Goal: Transaction & Acquisition: Subscribe to service/newsletter

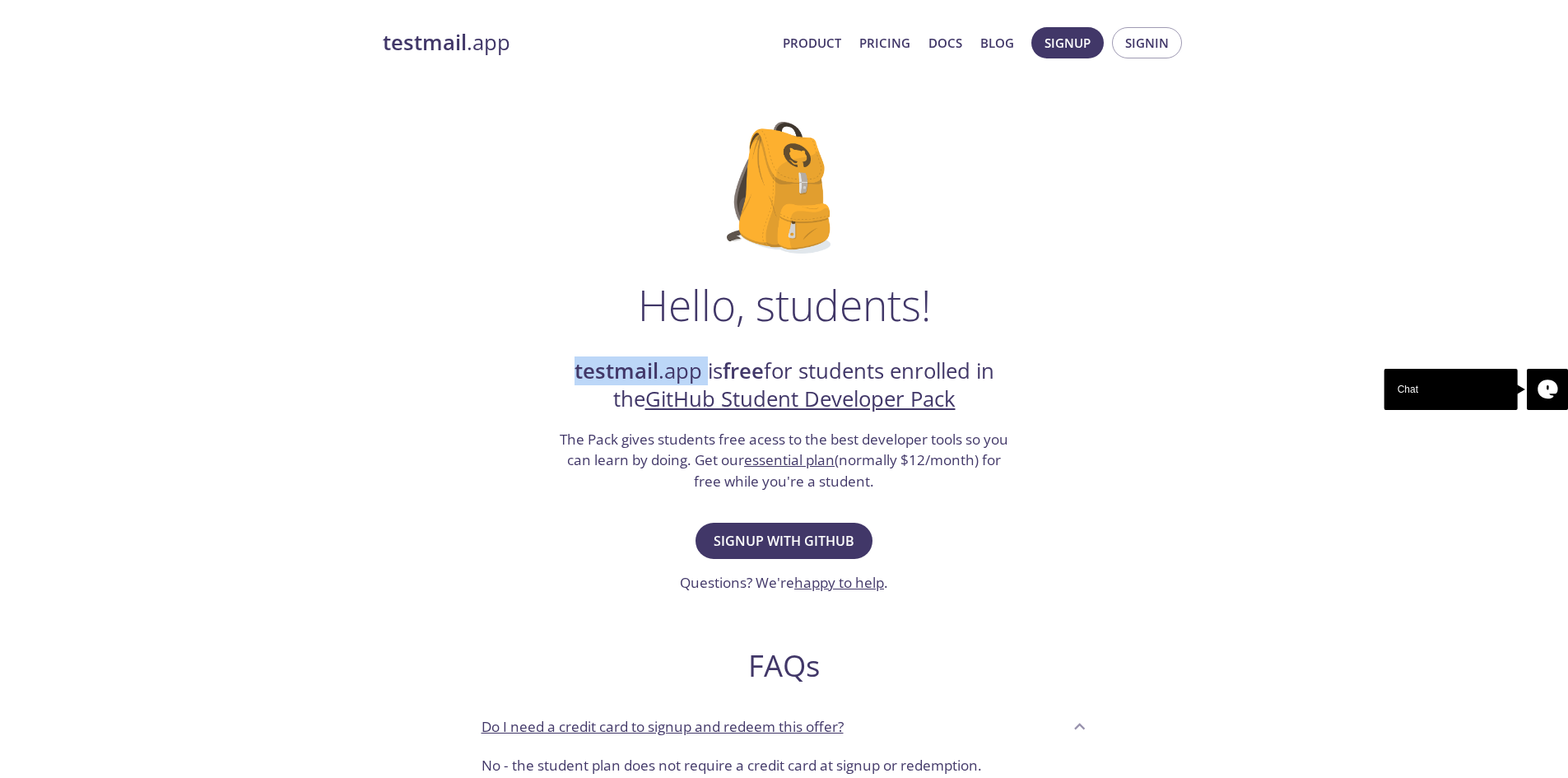
drag, startPoint x: 554, startPoint y: 369, endPoint x: 699, endPoint y: 359, distance: 145.3
click at [699, 359] on div "Hello, students! testmail .app is free for students enrolled in the GitHub Stud…" at bounding box center [784, 598] width 804 height 1006
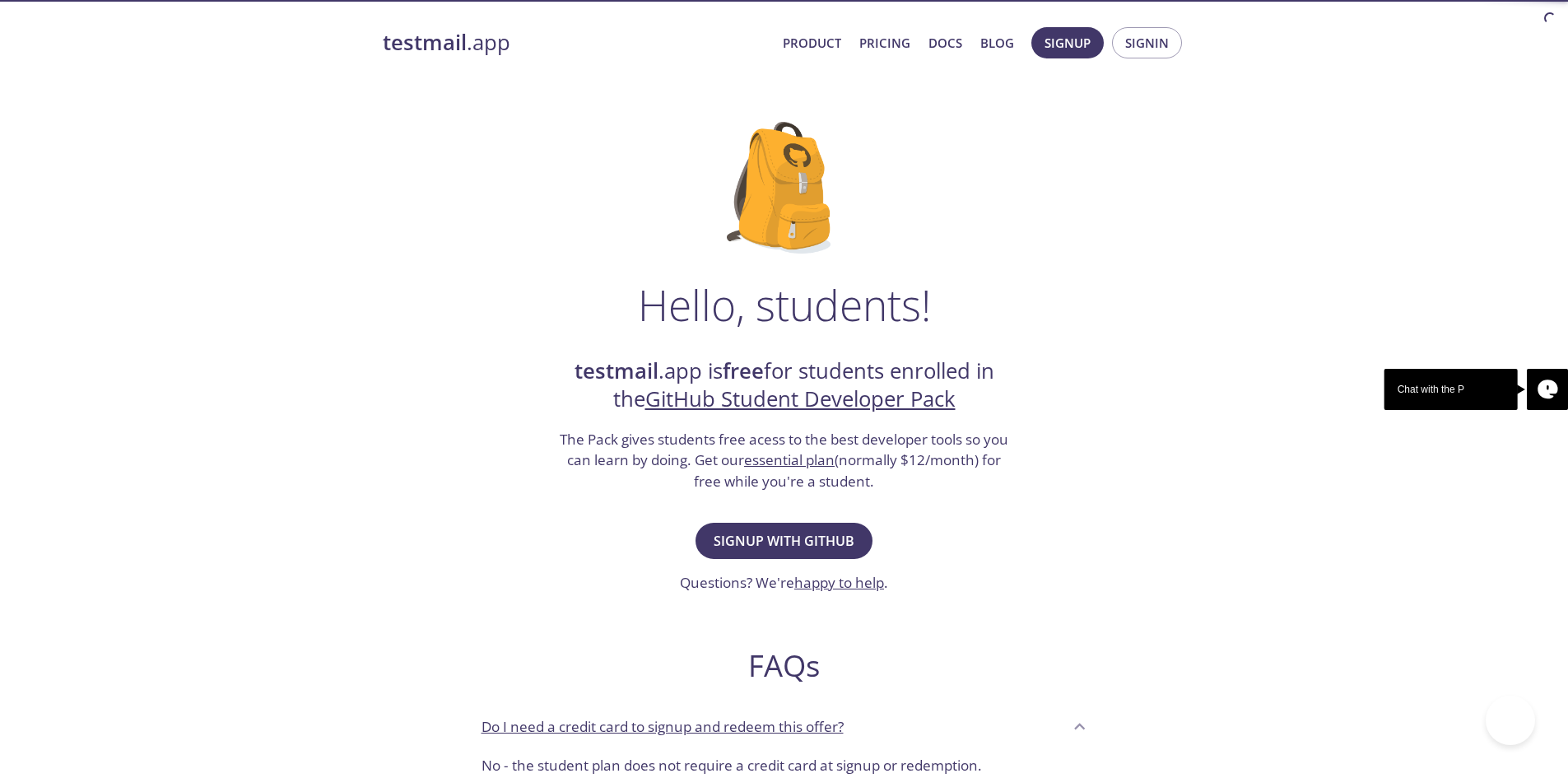
click at [711, 369] on h2 "testmail .app is free for students enrolled in the GitHub Student Developer Pack" at bounding box center [784, 385] width 452 height 56
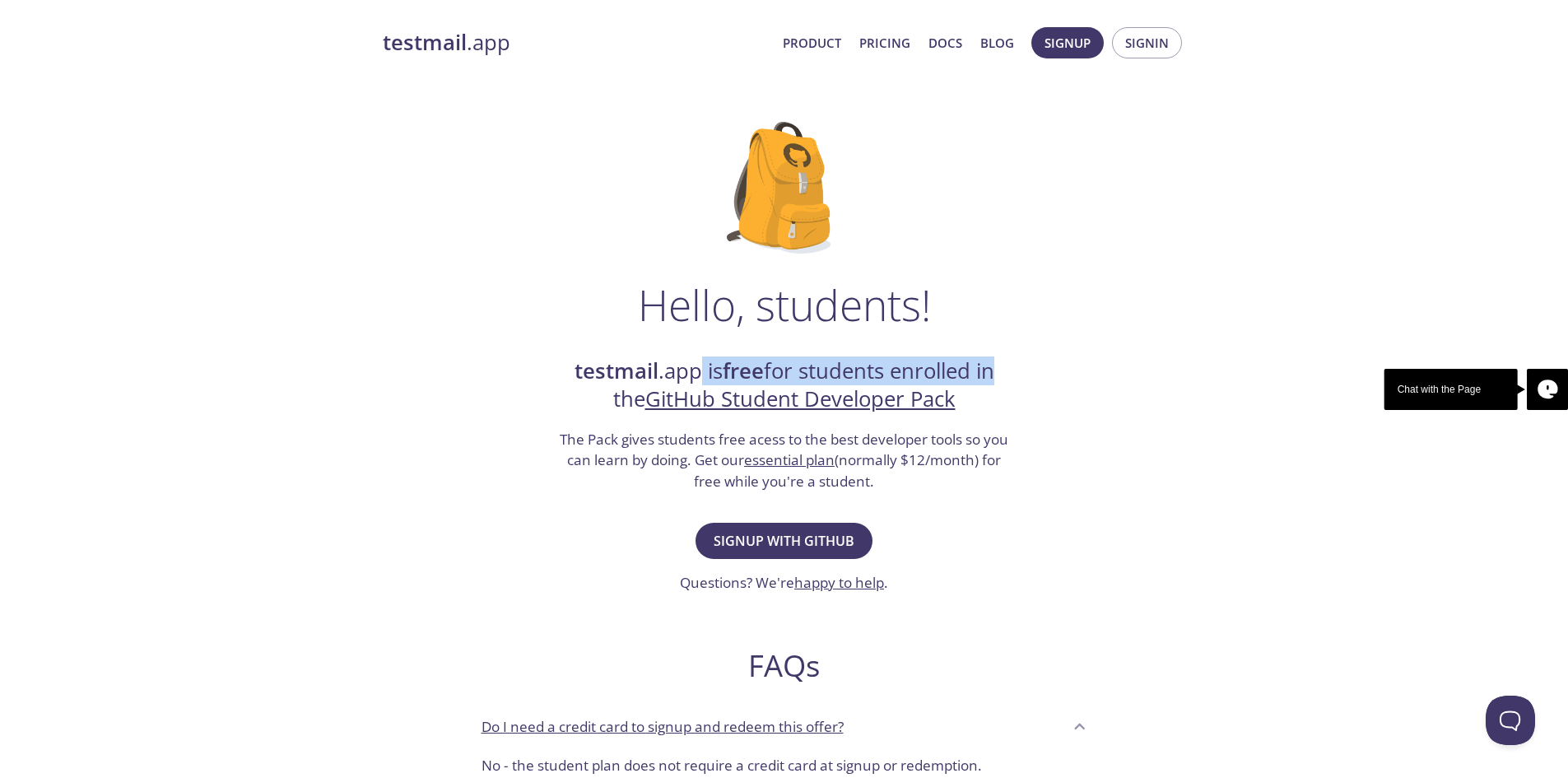
drag, startPoint x: 698, startPoint y: 367, endPoint x: 992, endPoint y: 355, distance: 294.2
click at [992, 355] on div "Hello, students! testmail .app is free for students enrolled in the GitHub Stud…" at bounding box center [784, 598] width 804 height 1006
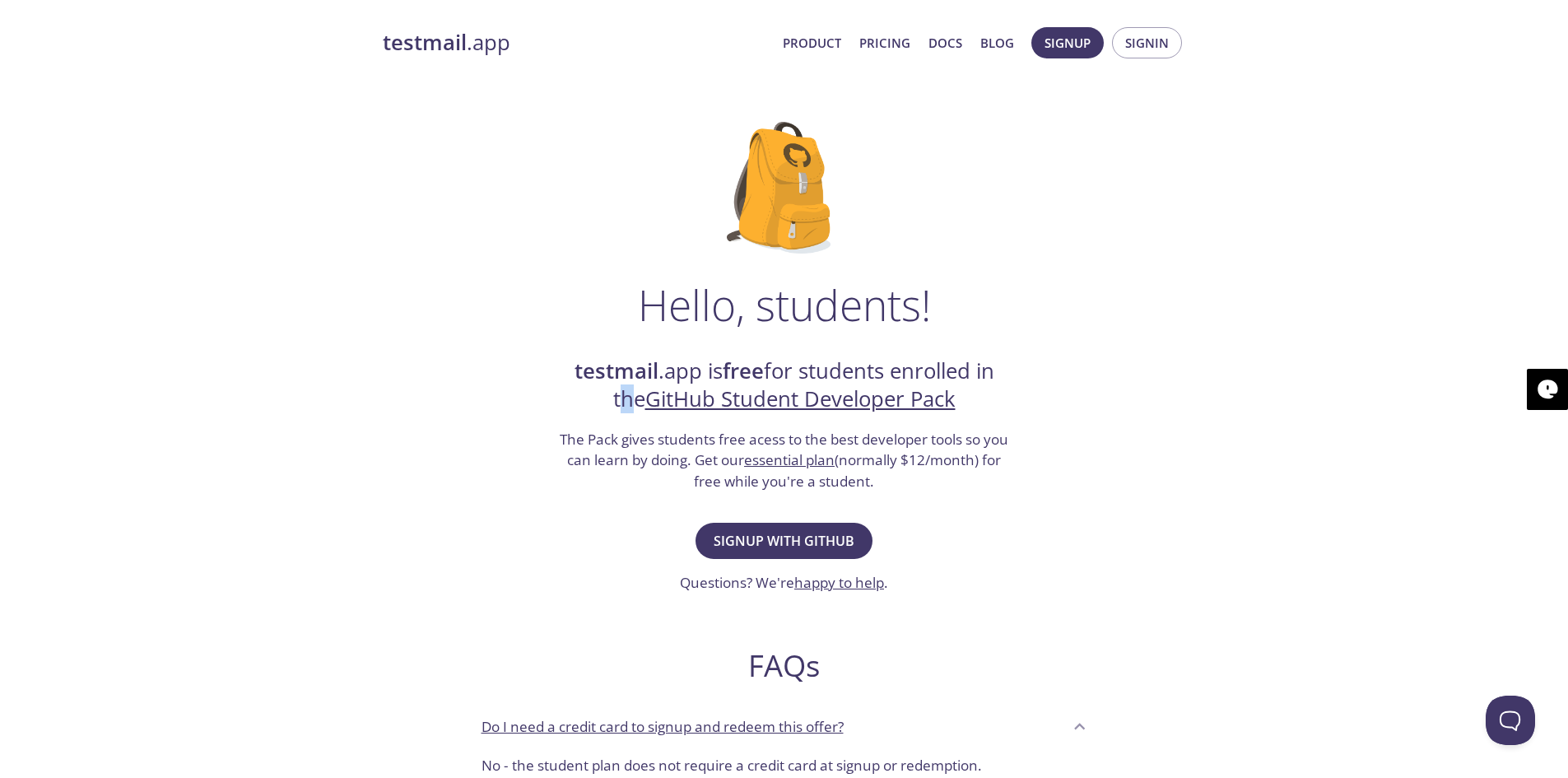
drag, startPoint x: 583, startPoint y: 409, endPoint x: 618, endPoint y: 409, distance: 35.0
click at [618, 409] on h2 "testmail .app is free for students enrolled in the GitHub Student Developer Pack" at bounding box center [784, 385] width 452 height 56
drag, startPoint x: 562, startPoint y: 437, endPoint x: 1012, endPoint y: 438, distance: 450.0
click at [1012, 438] on div "Hello, students! testmail .app is free for students enrolled in the GitHub Stud…" at bounding box center [784, 598] width 804 height 1006
drag, startPoint x: 573, startPoint y: 455, endPoint x: 679, endPoint y: 453, distance: 106.0
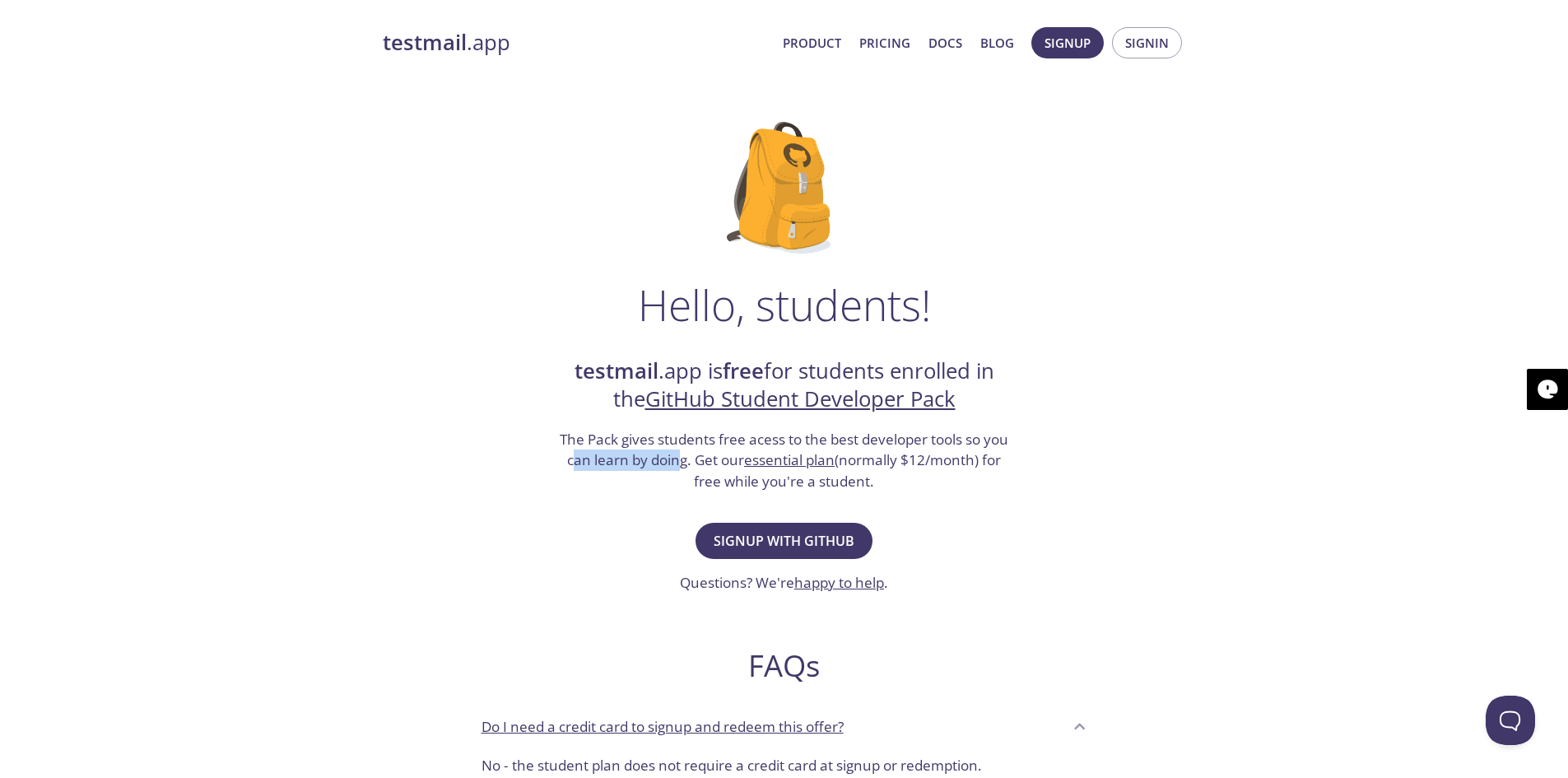
click at [679, 453] on h3 "The Pack gives students free acess to the best developer tools so you can learn…" at bounding box center [784, 461] width 452 height 63
drag, startPoint x: 694, startPoint y: 461, endPoint x: 736, endPoint y: 460, distance: 42.0
click at [736, 460] on h3 "The Pack gives students free acess to the best developer tools so you can learn…" at bounding box center [784, 461] width 452 height 63
drag, startPoint x: 930, startPoint y: 464, endPoint x: 949, endPoint y: 464, distance: 19.0
click at [949, 464] on h3 "The Pack gives students free acess to the best developer tools so you can learn…" at bounding box center [784, 461] width 452 height 63
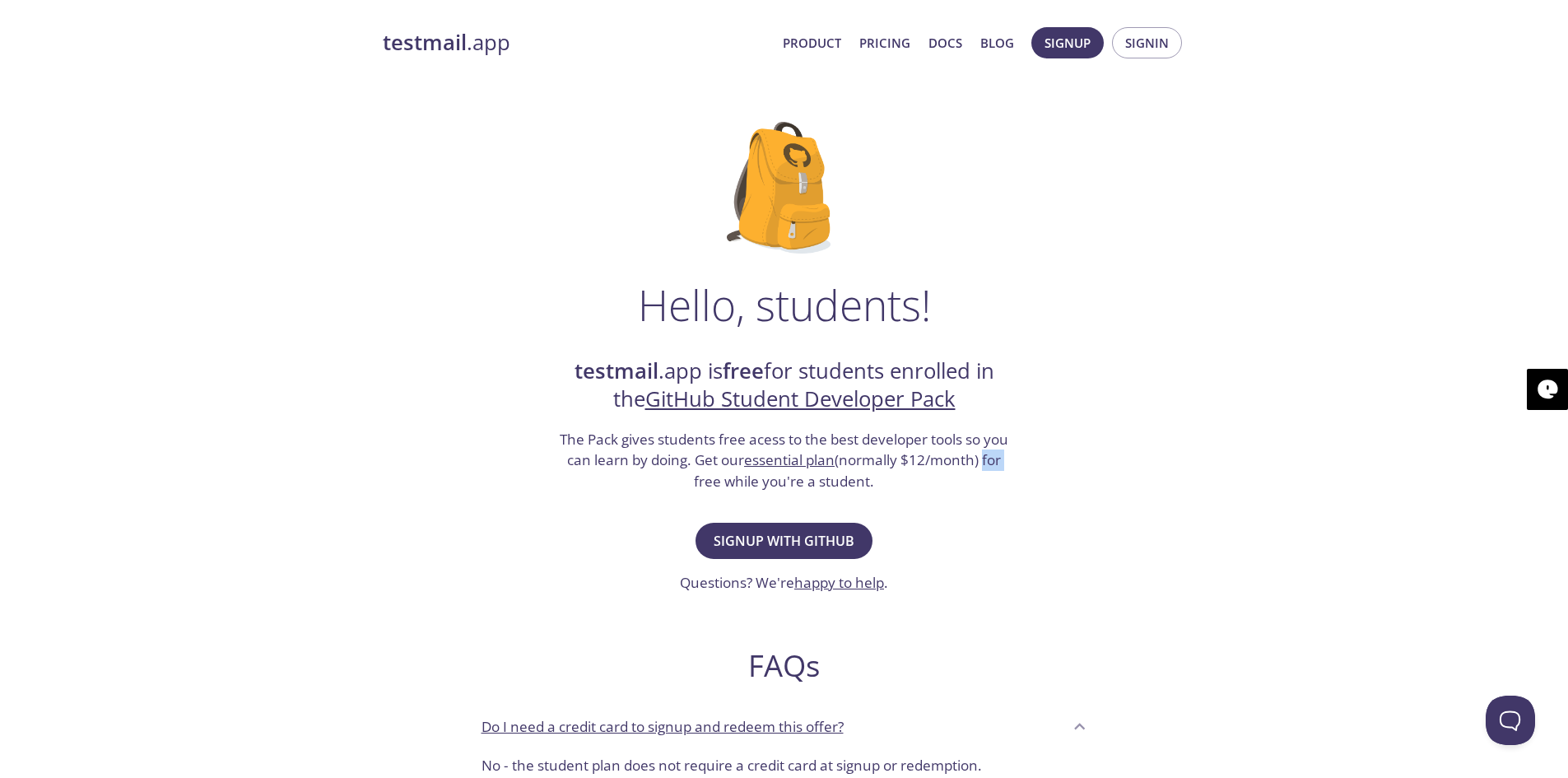
drag, startPoint x: 981, startPoint y: 462, endPoint x: 1011, endPoint y: 460, distance: 30.1
click at [1011, 460] on div "Hello, students! testmail .app is free for students enrolled in the GitHub Stud…" at bounding box center [784, 598] width 804 height 1006
drag, startPoint x: 693, startPoint y: 480, endPoint x: 861, endPoint y: 485, distance: 168.1
click at [861, 485] on h3 "The Pack gives students free acess to the best developer tools so you can learn…" at bounding box center [784, 461] width 452 height 63
click at [703, 494] on div "Hello, students! testmail .app is free for students enrolled in the GitHub Stud…" at bounding box center [784, 598] width 804 height 1006
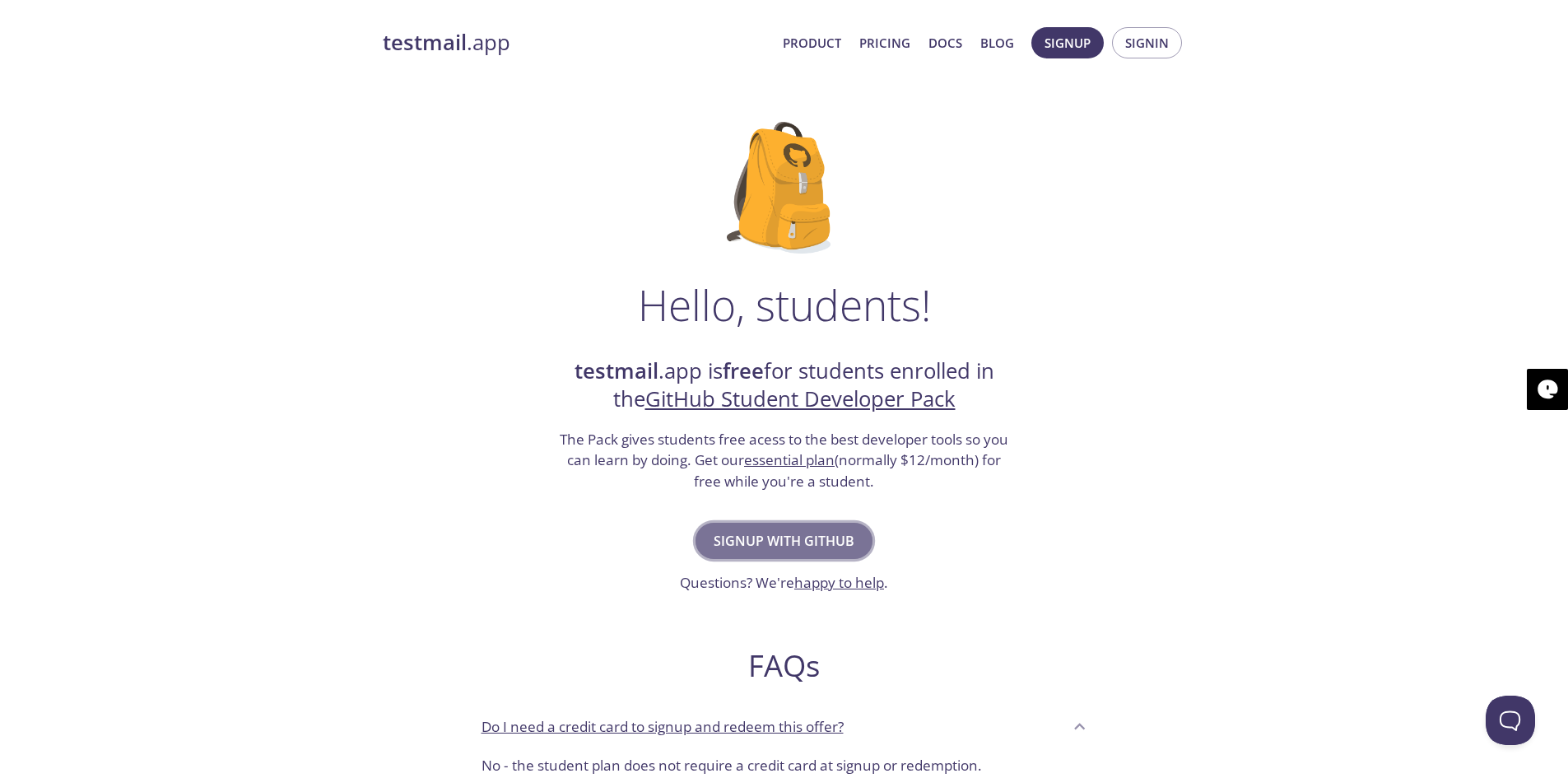
click at [800, 540] on span "Signup with GitHub" at bounding box center [784, 541] width 141 height 23
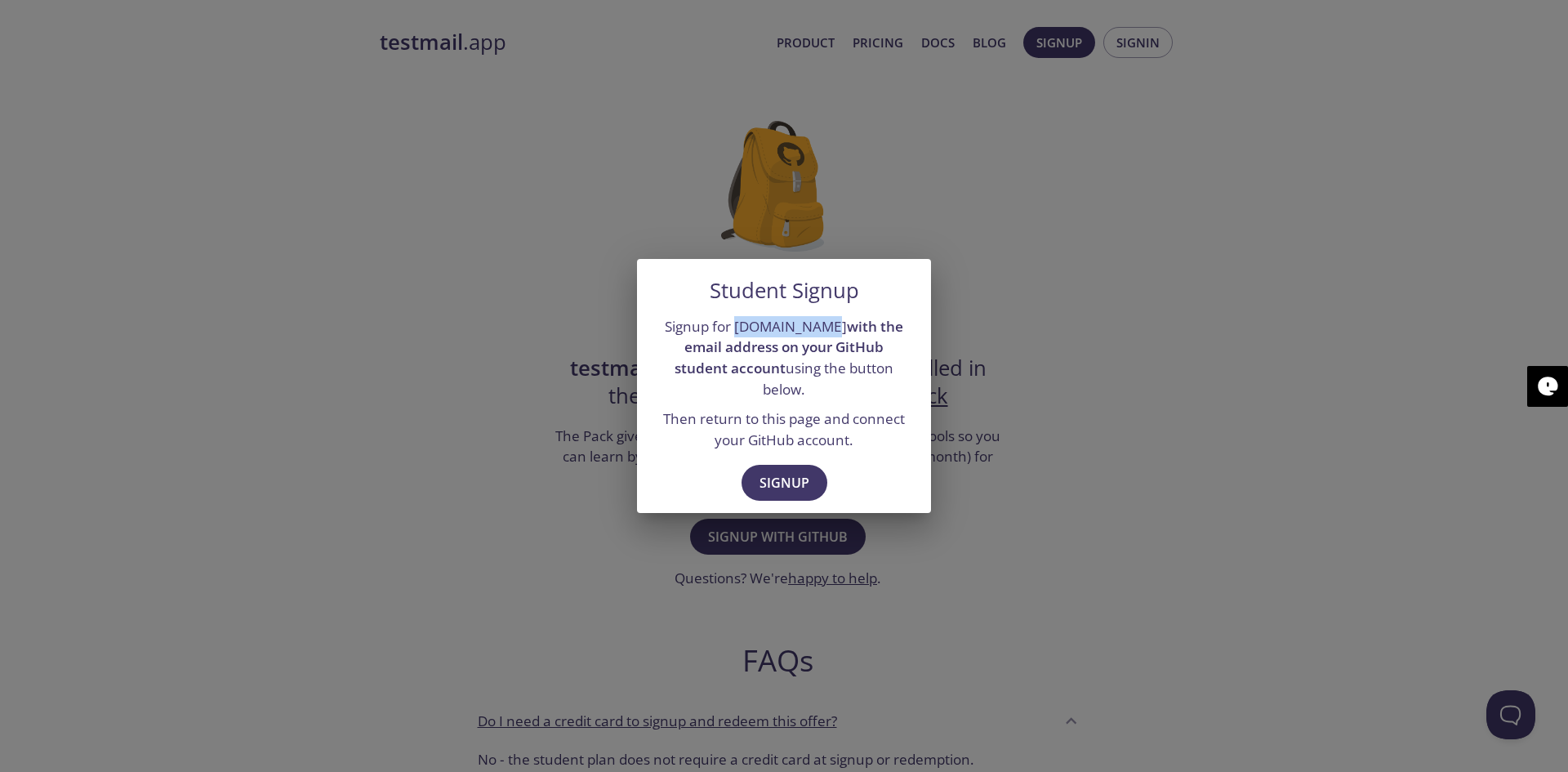
drag, startPoint x: 730, startPoint y: 342, endPoint x: 808, endPoint y: 342, distance: 78.0
click at [808, 342] on p "Signup for testmail.app with the email address on your GitHub student account u…" at bounding box center [783, 358] width 254 height 84
drag, startPoint x: 846, startPoint y: 335, endPoint x: 890, endPoint y: 333, distance: 44.0
click at [890, 333] on strong "with the email address on your GitHub student account" at bounding box center [789, 347] width 229 height 60
drag, startPoint x: 679, startPoint y: 361, endPoint x: 874, endPoint y: 378, distance: 195.7
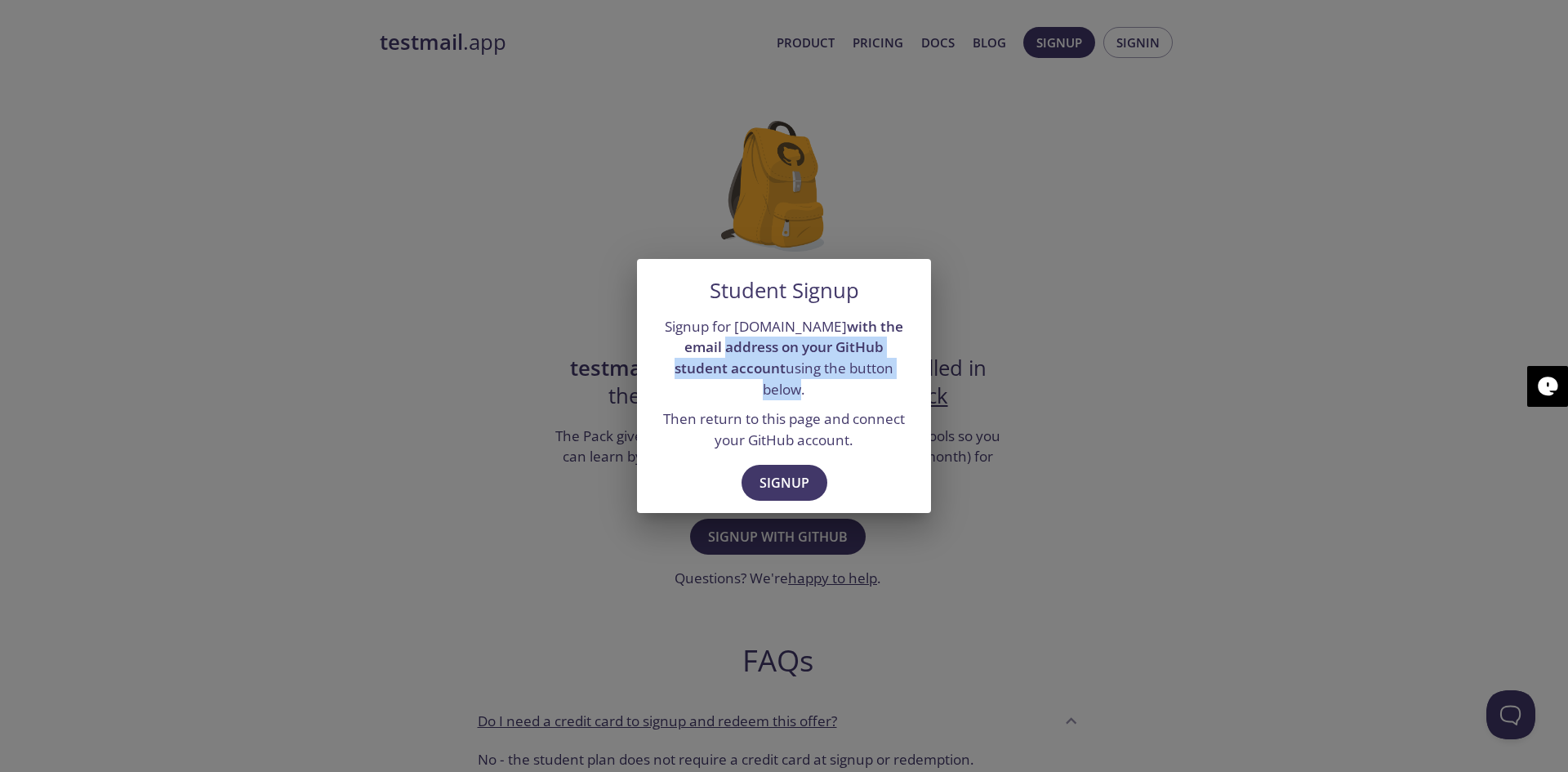
click at [874, 378] on p "Signup for testmail.app with the email address on your GitHub student account u…" at bounding box center [783, 358] width 254 height 84
click at [716, 409] on p "Then return to this page and connect your GitHub account." at bounding box center [783, 429] width 254 height 42
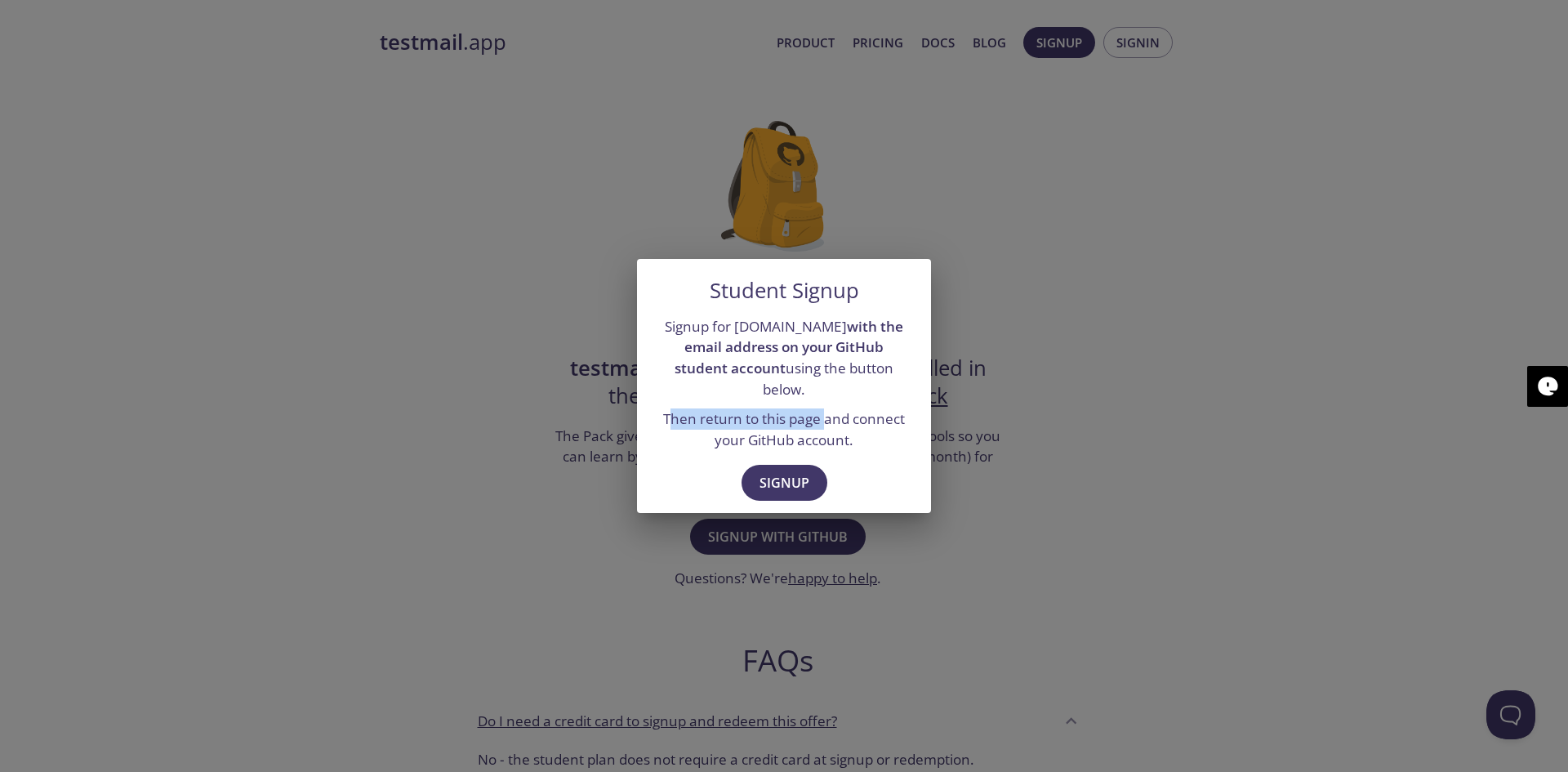
drag, startPoint x: 671, startPoint y: 409, endPoint x: 828, endPoint y: 405, distance: 157.1
click at [828, 409] on p "Then return to this page and connect your GitHub account." at bounding box center [783, 429] width 254 height 42
click at [791, 471] on span "Signup" at bounding box center [784, 483] width 49 height 23
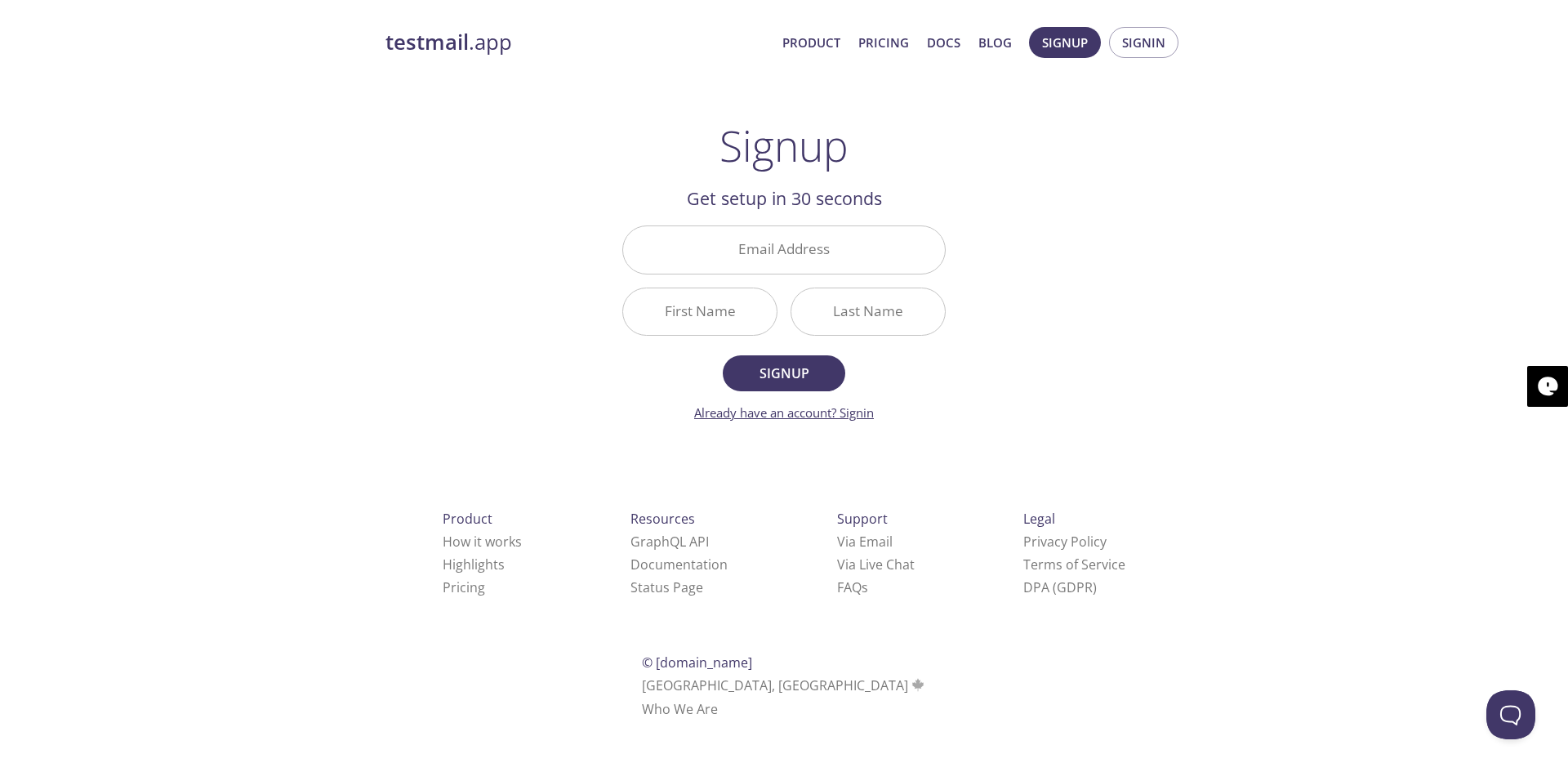
click at [846, 415] on link "Already have an account? Signin" at bounding box center [784, 413] width 180 height 16
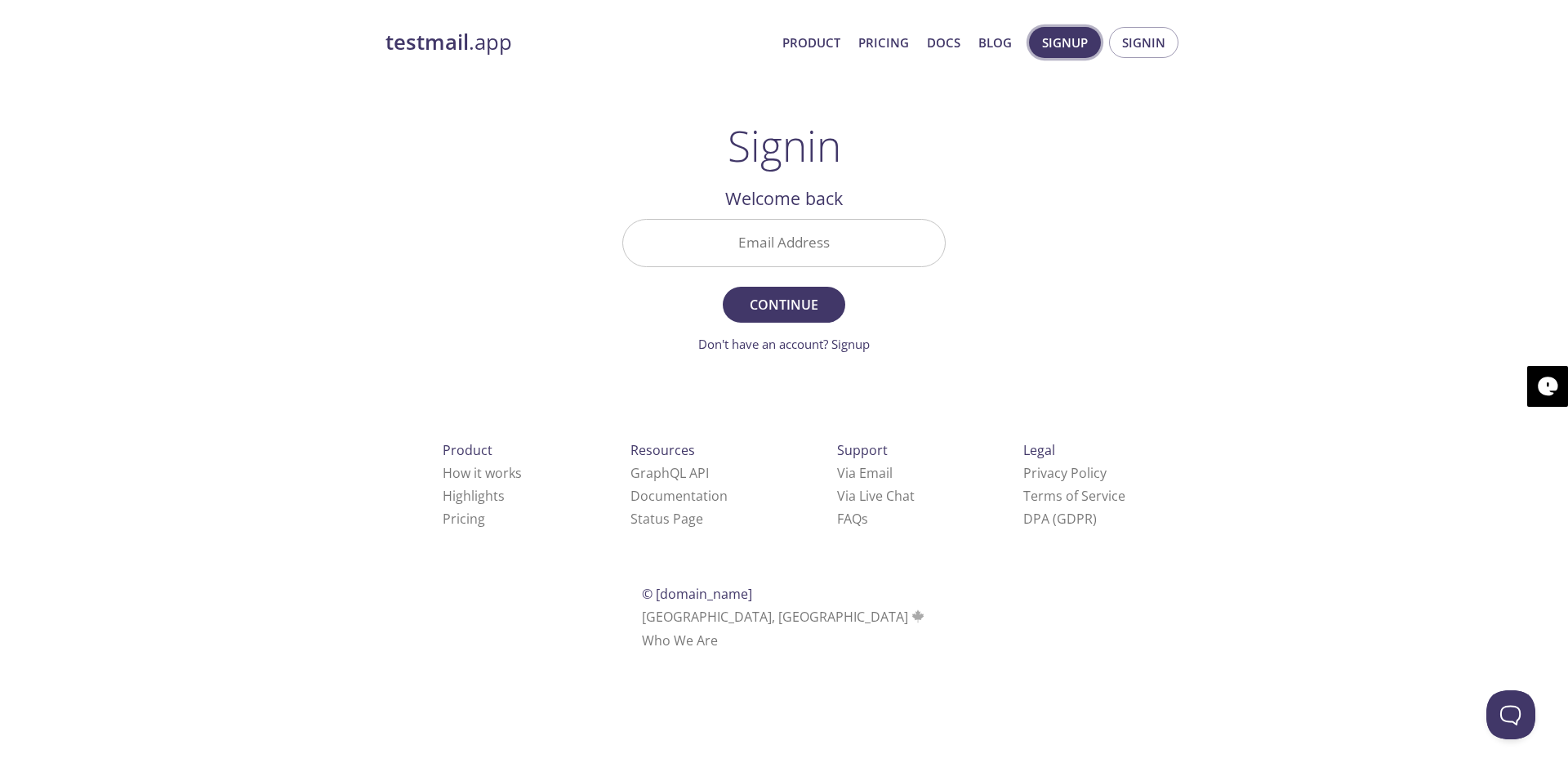
click at [1078, 51] on span "Signup" at bounding box center [1066, 43] width 46 height 21
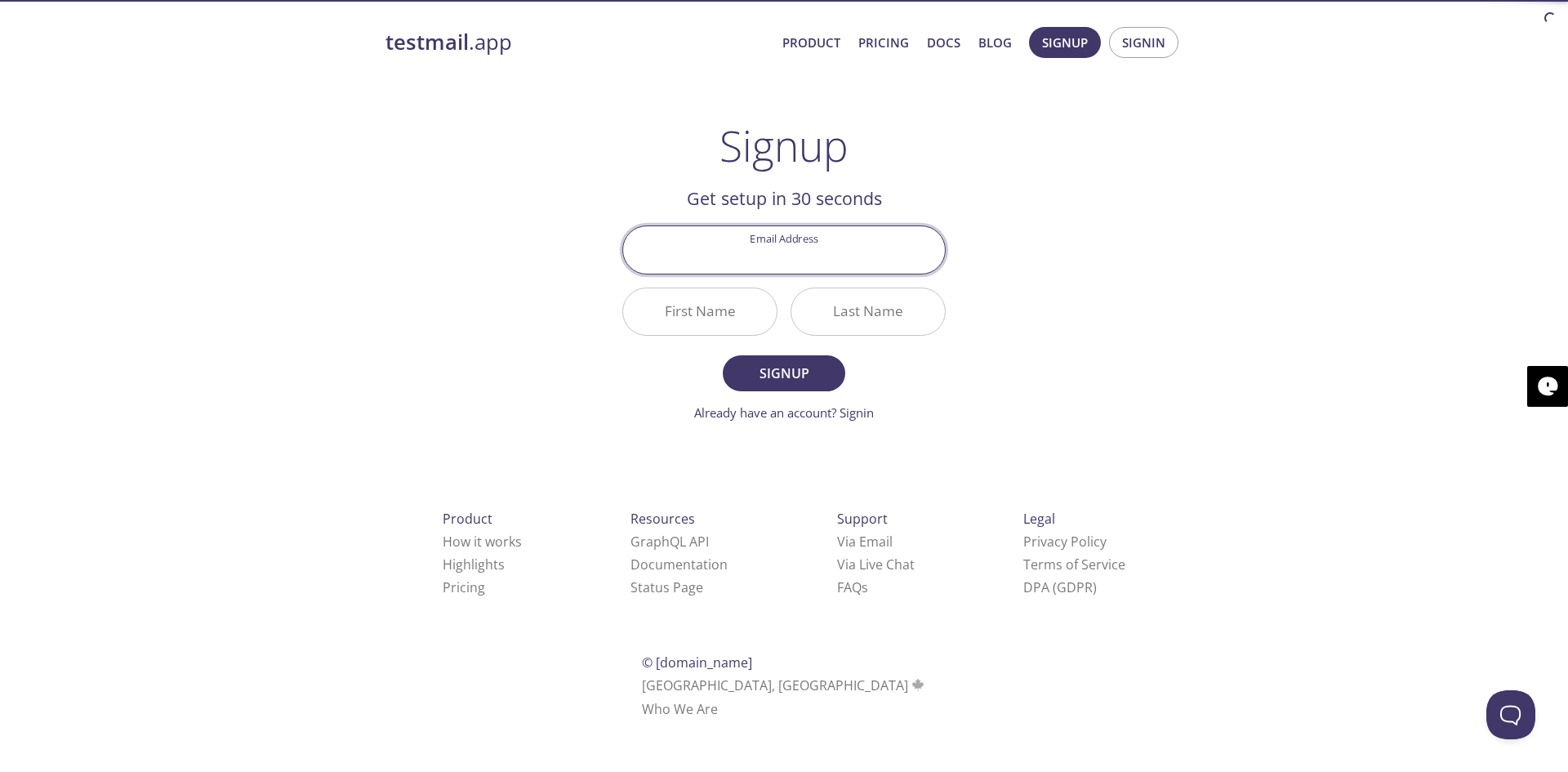
click at [784, 255] on input "Email Address" at bounding box center [784, 250] width 322 height 47
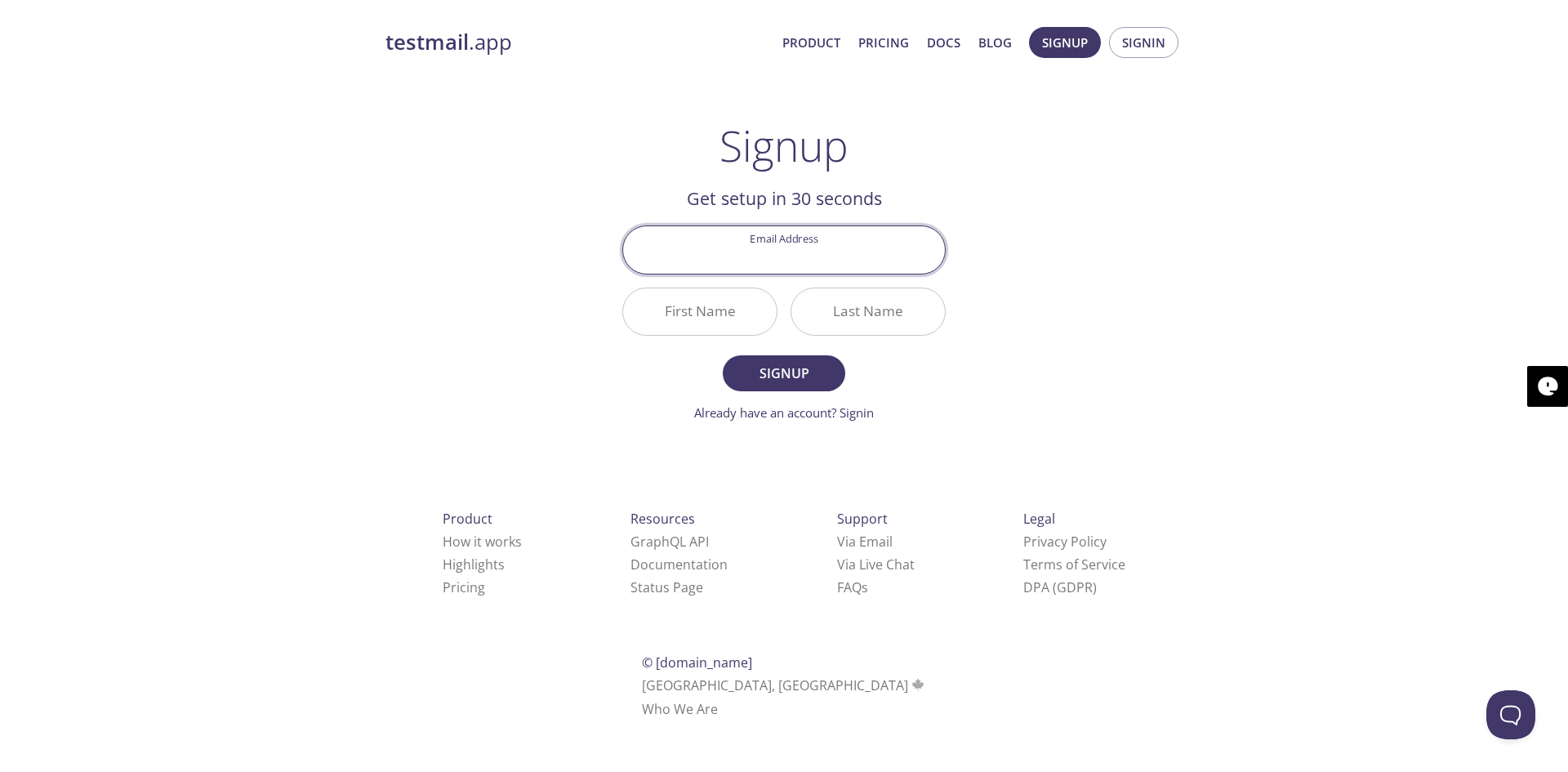
type input "[EMAIL_ADDRESS][DOMAIN_NAME]"
click at [727, 330] on input "First Name" at bounding box center [700, 311] width 153 height 47
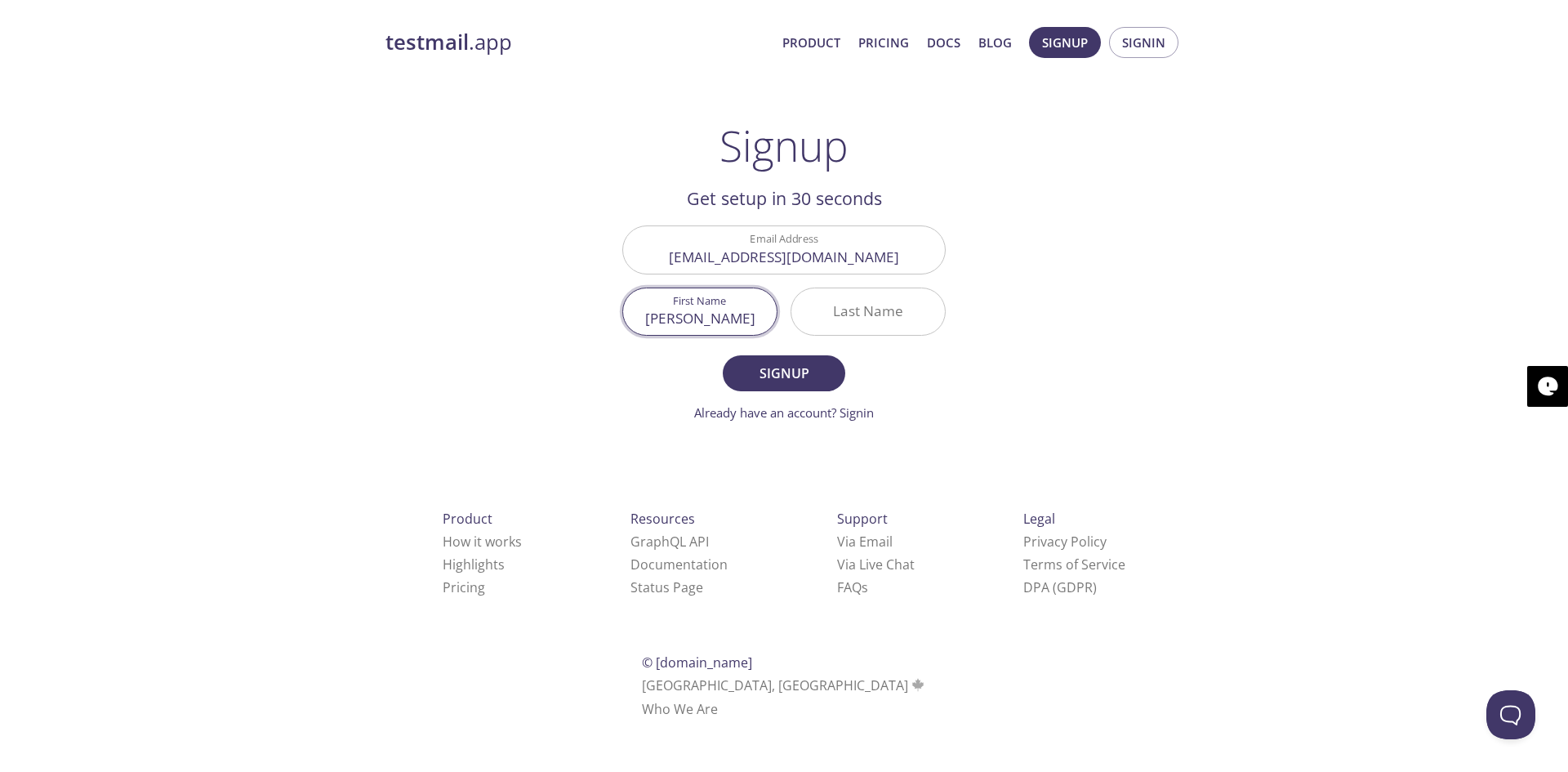
type input "[PERSON_NAME]"
click at [860, 322] on input "Last Name" at bounding box center [868, 311] width 153 height 47
type input "kumar"
click at [783, 377] on span "Signup" at bounding box center [784, 373] width 86 height 23
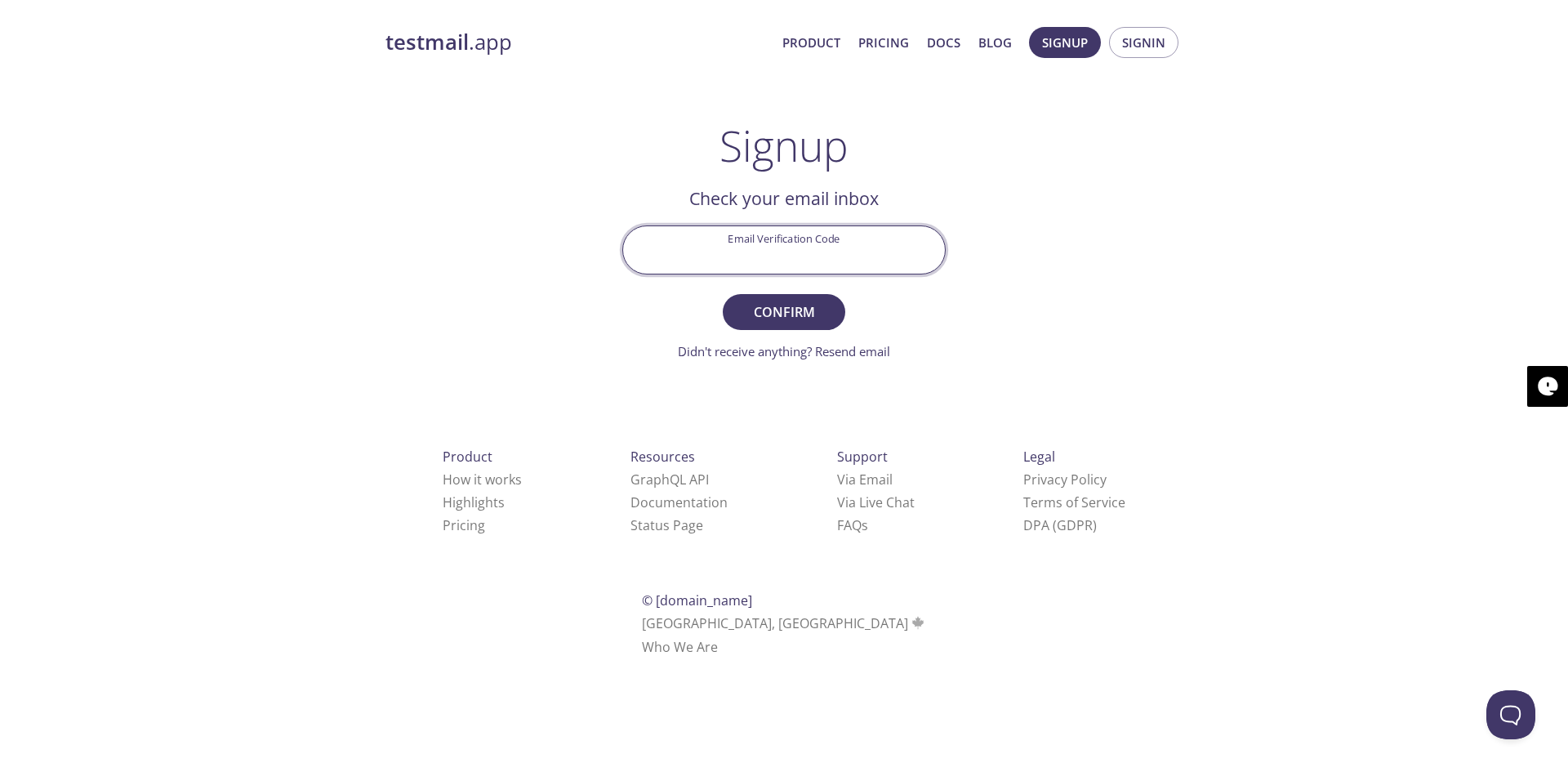
click at [800, 255] on input "Email Verification Code" at bounding box center [784, 250] width 322 height 47
type input "DPD3KV4"
click at [766, 290] on form "Email Verification Code DPD3KV4 Confirm Didn't receive anything? Resend email" at bounding box center [784, 293] width 324 height 135
click at [787, 303] on span "Confirm" at bounding box center [784, 312] width 86 height 23
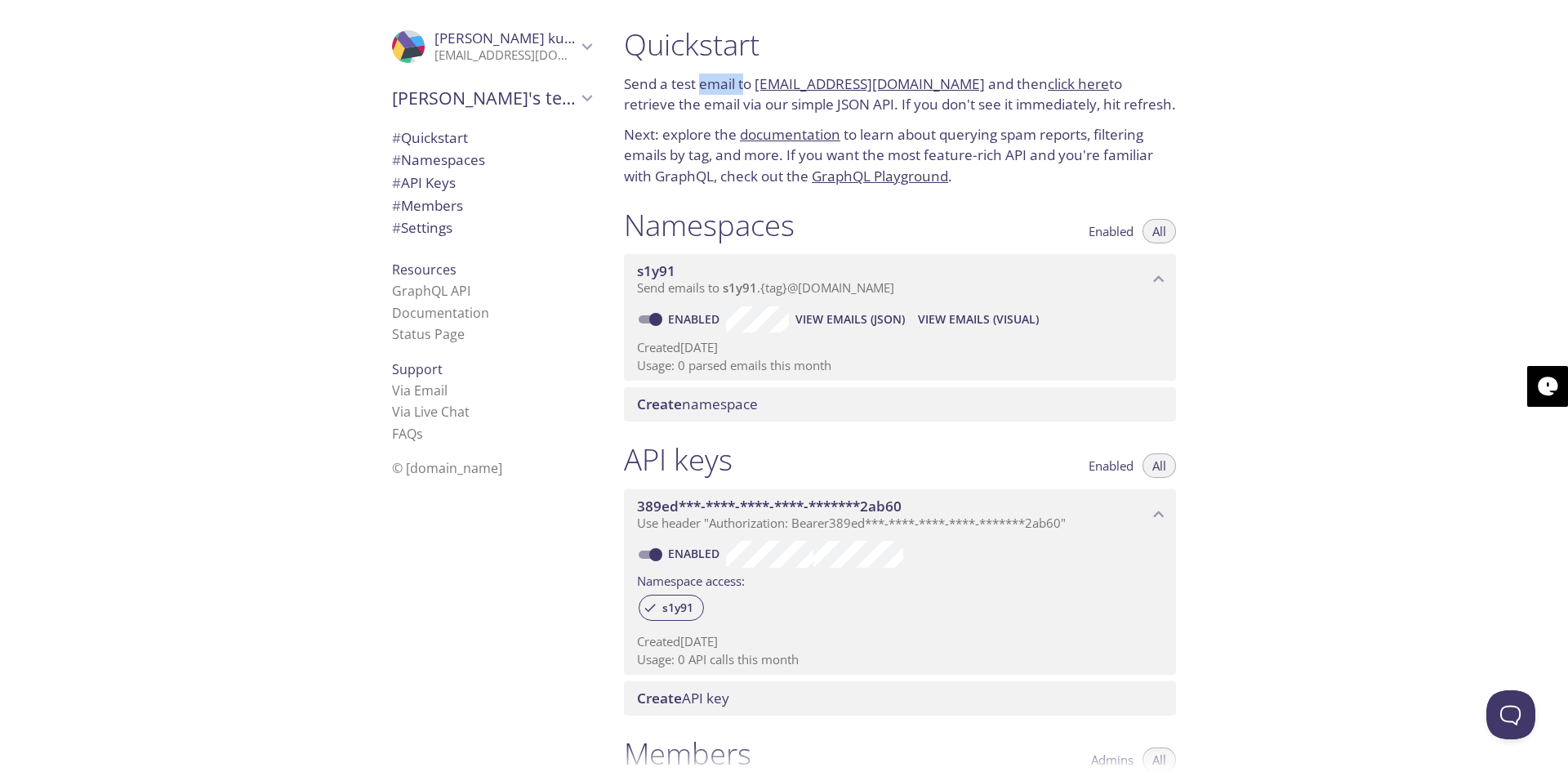
drag, startPoint x: 702, startPoint y: 87, endPoint x: 745, endPoint y: 79, distance: 43.7
click at [745, 79] on p "Send a test email to [EMAIL_ADDRESS][DOMAIN_NAME] and then click here to retrie…" at bounding box center [900, 94] width 552 height 42
drag, startPoint x: 994, startPoint y: 91, endPoint x: 1026, endPoint y: 91, distance: 32.0
click at [1026, 91] on p "Send a test email to [EMAIL_ADDRESS][DOMAIN_NAME] and then click here to retrie…" at bounding box center [900, 94] width 552 height 42
drag, startPoint x: 1096, startPoint y: 91, endPoint x: 1148, endPoint y: 91, distance: 52.0
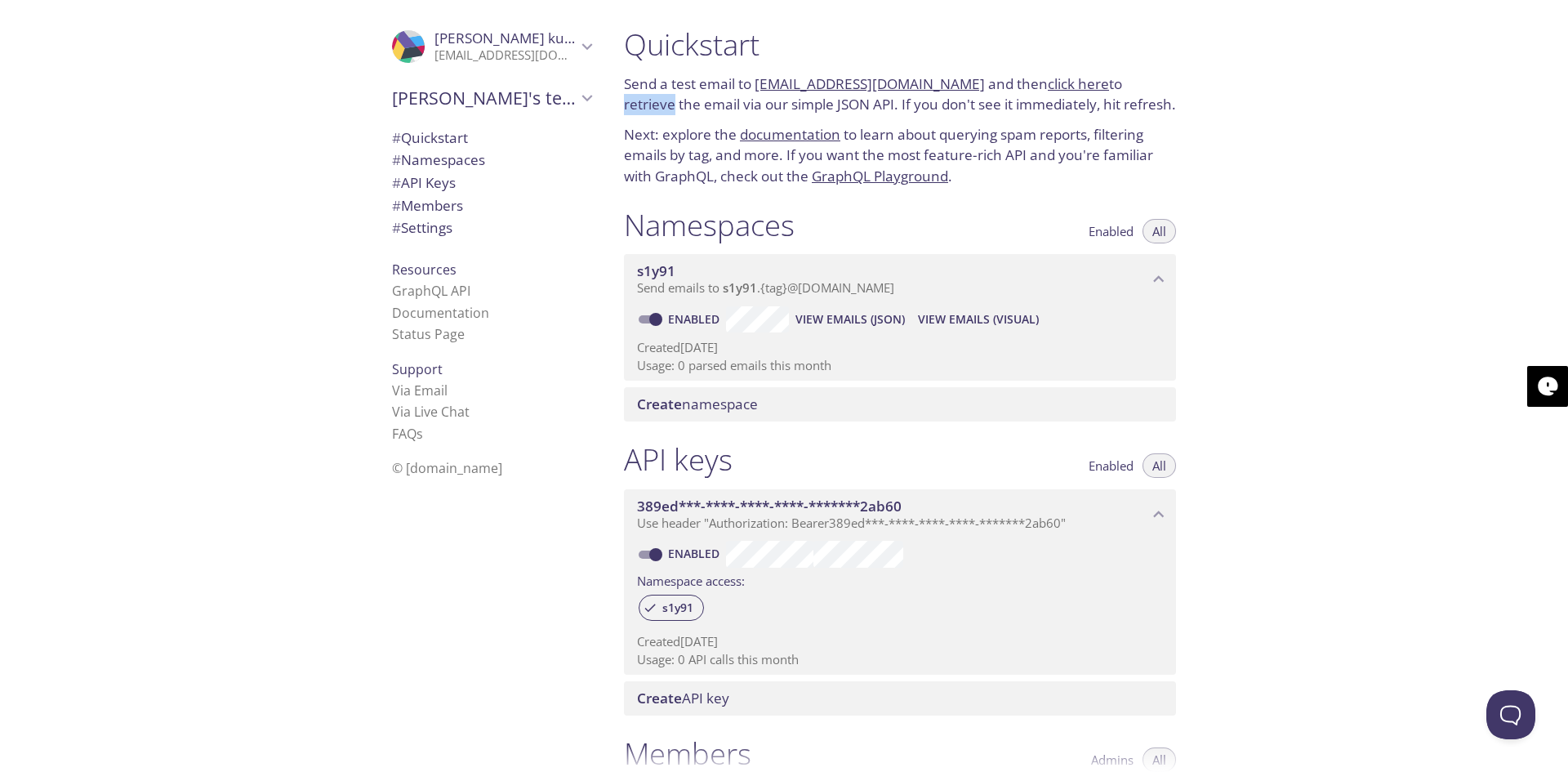
click at [1148, 91] on p "Send a test email to [EMAIL_ADDRESS][DOMAIN_NAME] and then click here to retrie…" at bounding box center [900, 94] width 552 height 42
drag, startPoint x: 649, startPoint y: 105, endPoint x: 728, endPoint y: 102, distance: 79.1
click at [728, 102] on p "Send a test email to [EMAIL_ADDRESS][DOMAIN_NAME] and then click here to retrie…" at bounding box center [900, 94] width 552 height 42
click at [763, 111] on p "Send a test email to [EMAIL_ADDRESS][DOMAIN_NAME] and then click here to retrie…" at bounding box center [900, 94] width 552 height 42
drag, startPoint x: 740, startPoint y: 111, endPoint x: 845, endPoint y: 114, distance: 105.0
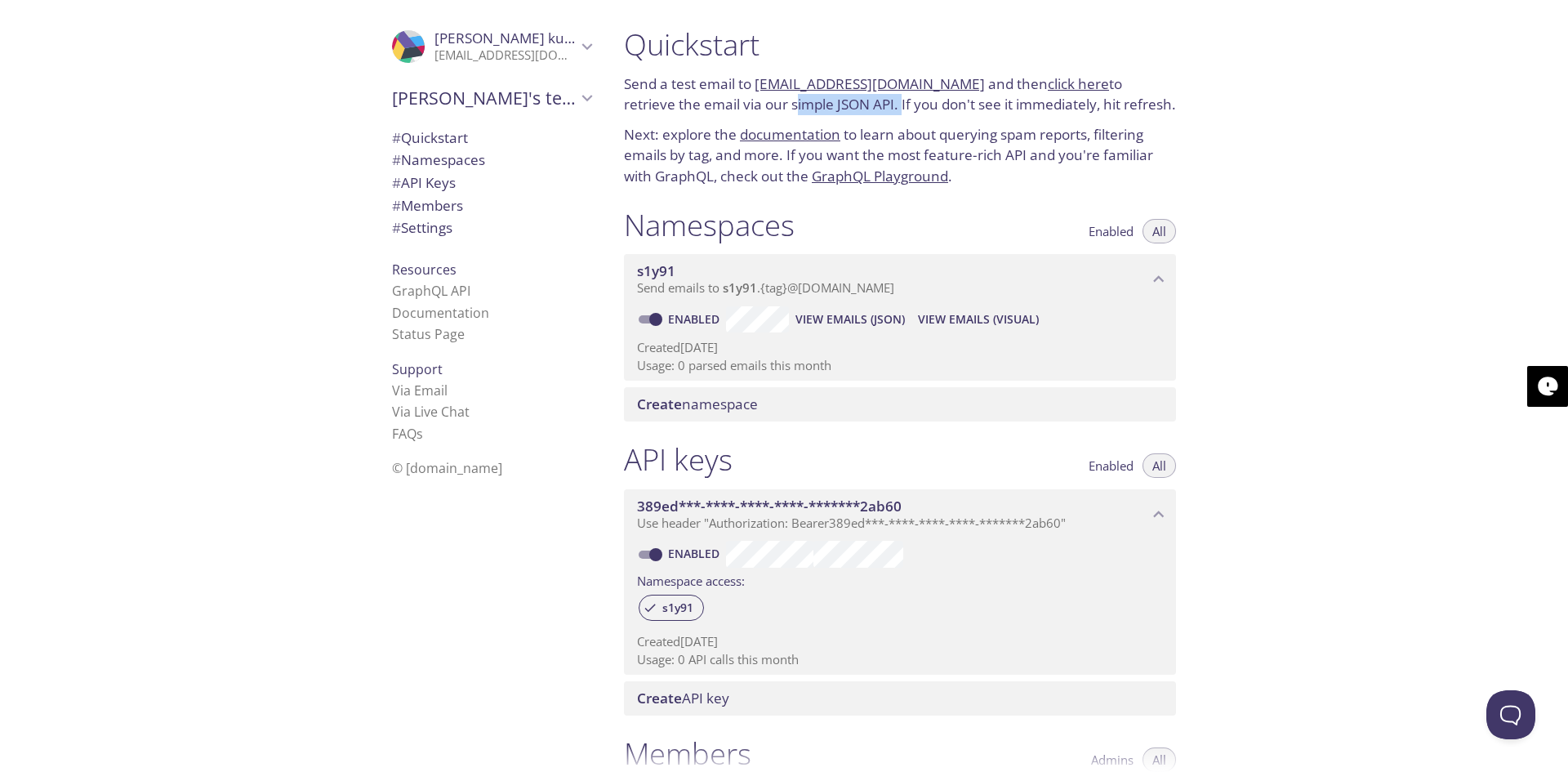
click at [845, 114] on p "Send a test email to [EMAIL_ADDRESS][DOMAIN_NAME] and then click here to retrie…" at bounding box center [900, 94] width 552 height 42
click at [864, 115] on p "Send a test email to [EMAIL_ADDRESS][DOMAIN_NAME] and then click here to retrie…" at bounding box center [900, 94] width 552 height 42
drag, startPoint x: 847, startPoint y: 105, endPoint x: 1053, endPoint y: 115, distance: 206.2
click at [1053, 115] on p "Send a test email to [EMAIL_ADDRESS][DOMAIN_NAME] and then click here to retrie…" at bounding box center [900, 94] width 552 height 42
drag, startPoint x: 1082, startPoint y: 113, endPoint x: 1125, endPoint y: 114, distance: 43.0
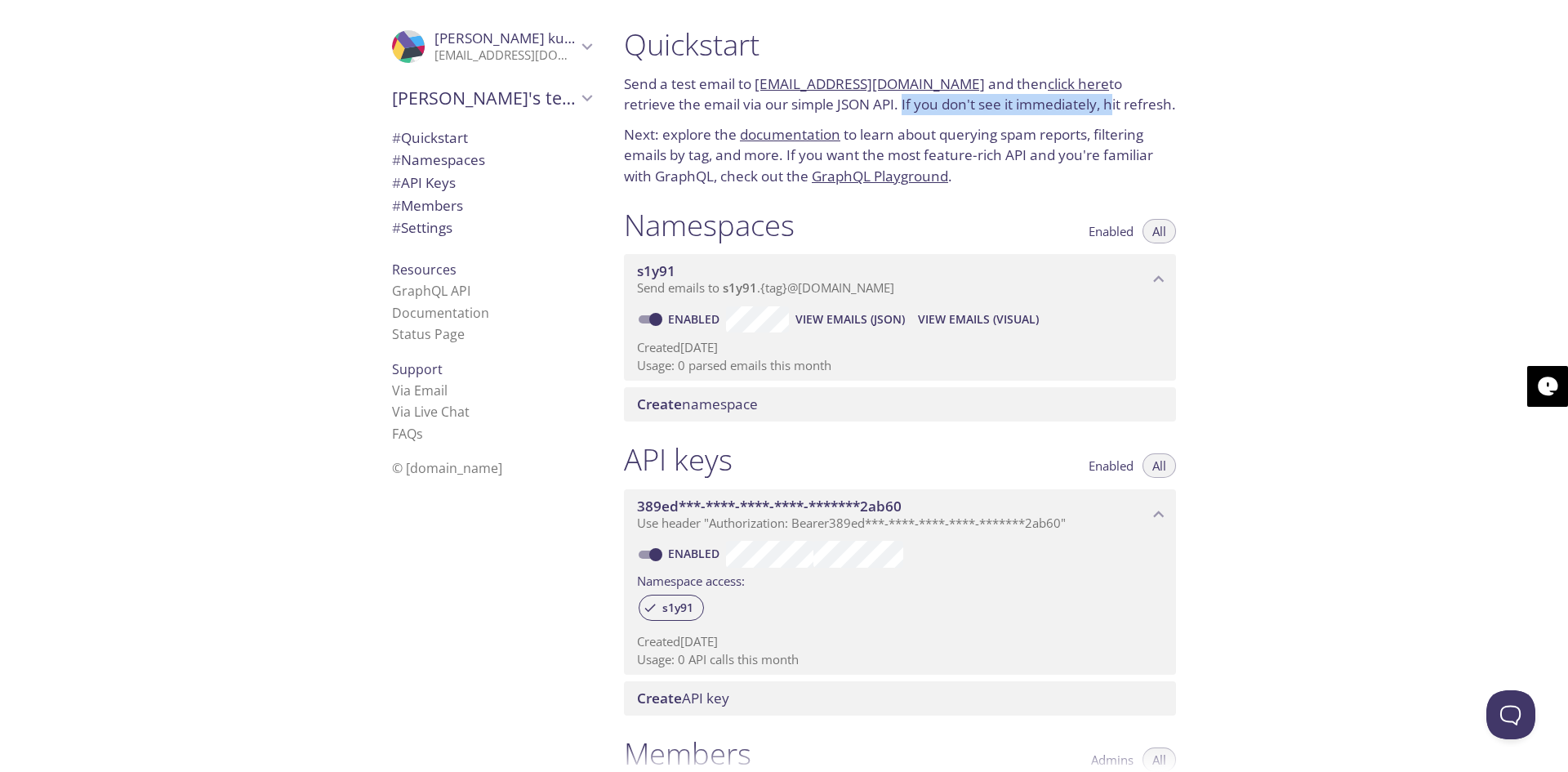
click at [1125, 114] on p "Send a test email to [EMAIL_ADDRESS][DOMAIN_NAME] and then click here to retrie…" at bounding box center [900, 94] width 552 height 42
click at [796, 128] on link "documentation" at bounding box center [791, 134] width 100 height 19
drag, startPoint x: 630, startPoint y: 83, endPoint x: 749, endPoint y: 88, distance: 119.1
click at [749, 88] on p "Send a test email to [EMAIL_ADDRESS][DOMAIN_NAME] and then click here to retrie…" at bounding box center [900, 94] width 552 height 42
click at [836, 89] on link "[EMAIL_ADDRESS][DOMAIN_NAME]" at bounding box center [870, 83] width 231 height 19
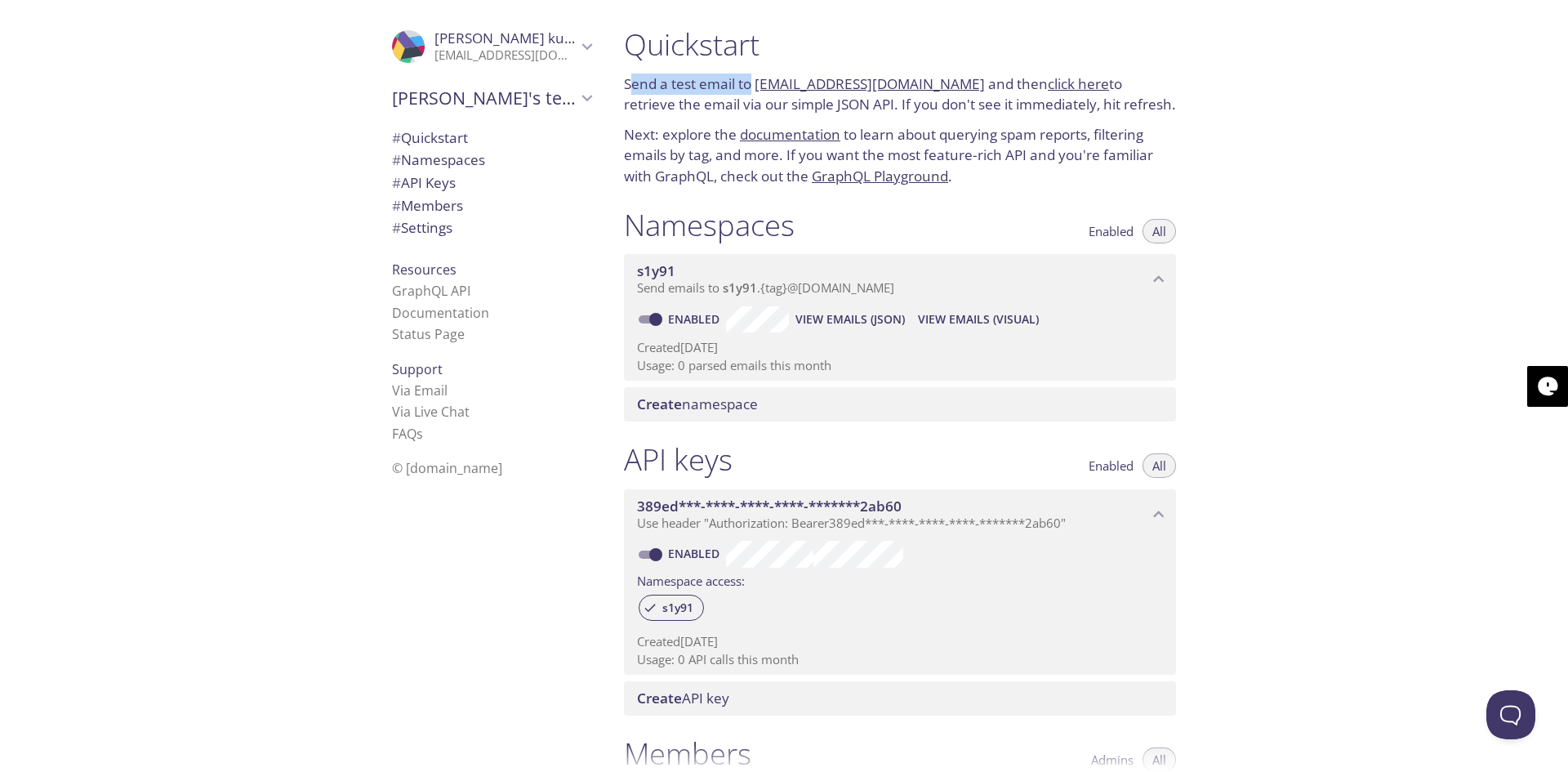
click at [842, 80] on link "[EMAIL_ADDRESS][DOMAIN_NAME]" at bounding box center [870, 83] width 231 height 19
drag, startPoint x: 988, startPoint y: 82, endPoint x: 1022, endPoint y: 86, distance: 34.2
click at [1022, 86] on p "Send a test email to [EMAIL_ADDRESS][DOMAIN_NAME] and then click here to retrie…" at bounding box center [900, 94] width 552 height 42
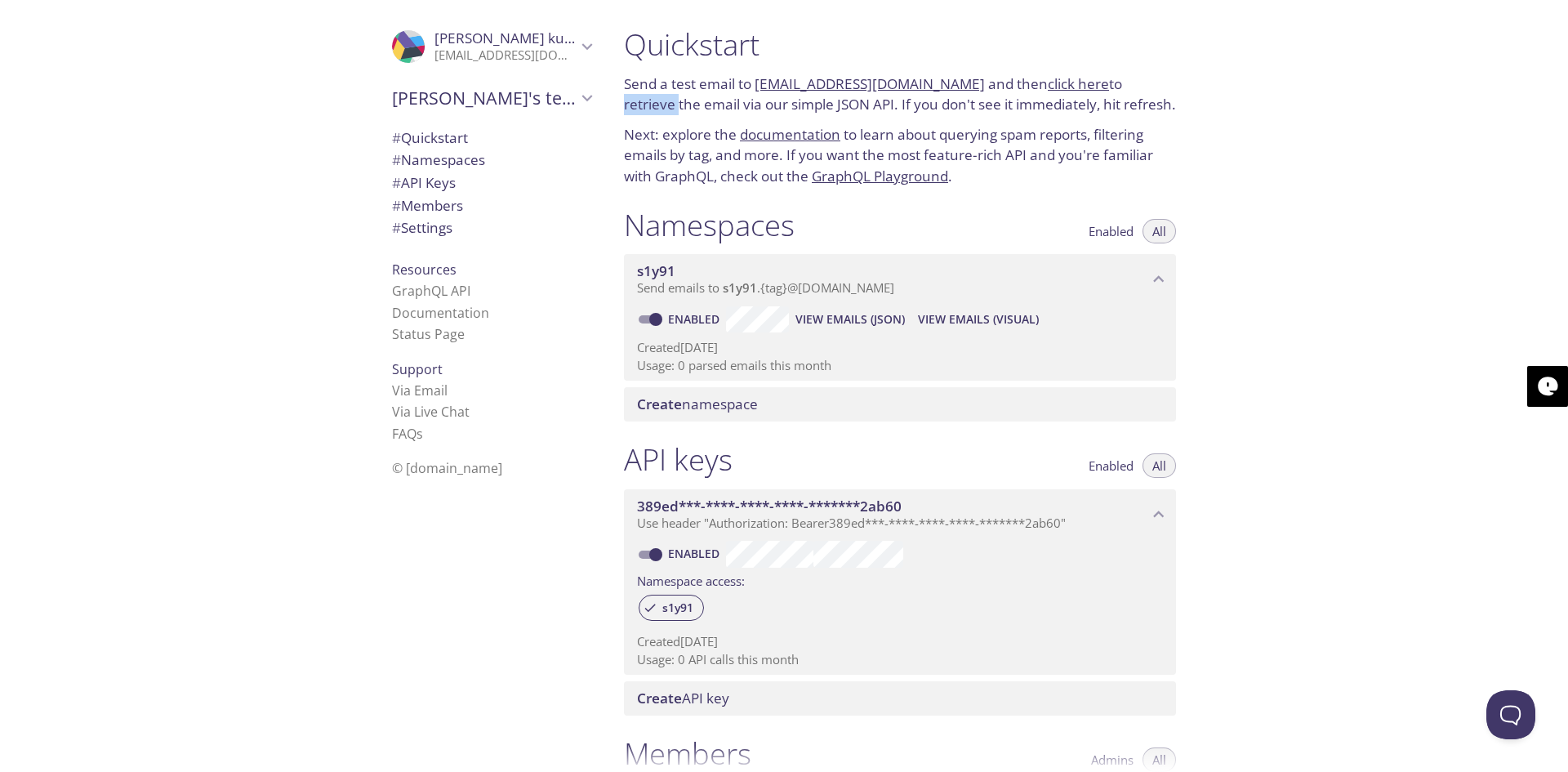
drag, startPoint x: 1099, startPoint y: 87, endPoint x: 1160, endPoint y: 83, distance: 61.1
click at [1160, 83] on p "Send a test email to [EMAIL_ADDRESS][DOMAIN_NAME] and then click here to retrie…" at bounding box center [900, 94] width 552 height 42
drag, startPoint x: 658, startPoint y: 108, endPoint x: 728, endPoint y: 110, distance: 70.0
click at [728, 110] on p "Send a test email to [EMAIL_ADDRESS][DOMAIN_NAME] and then click here to retrie…" at bounding box center [900, 94] width 552 height 42
drag, startPoint x: 745, startPoint y: 110, endPoint x: 878, endPoint y: 105, distance: 133.1
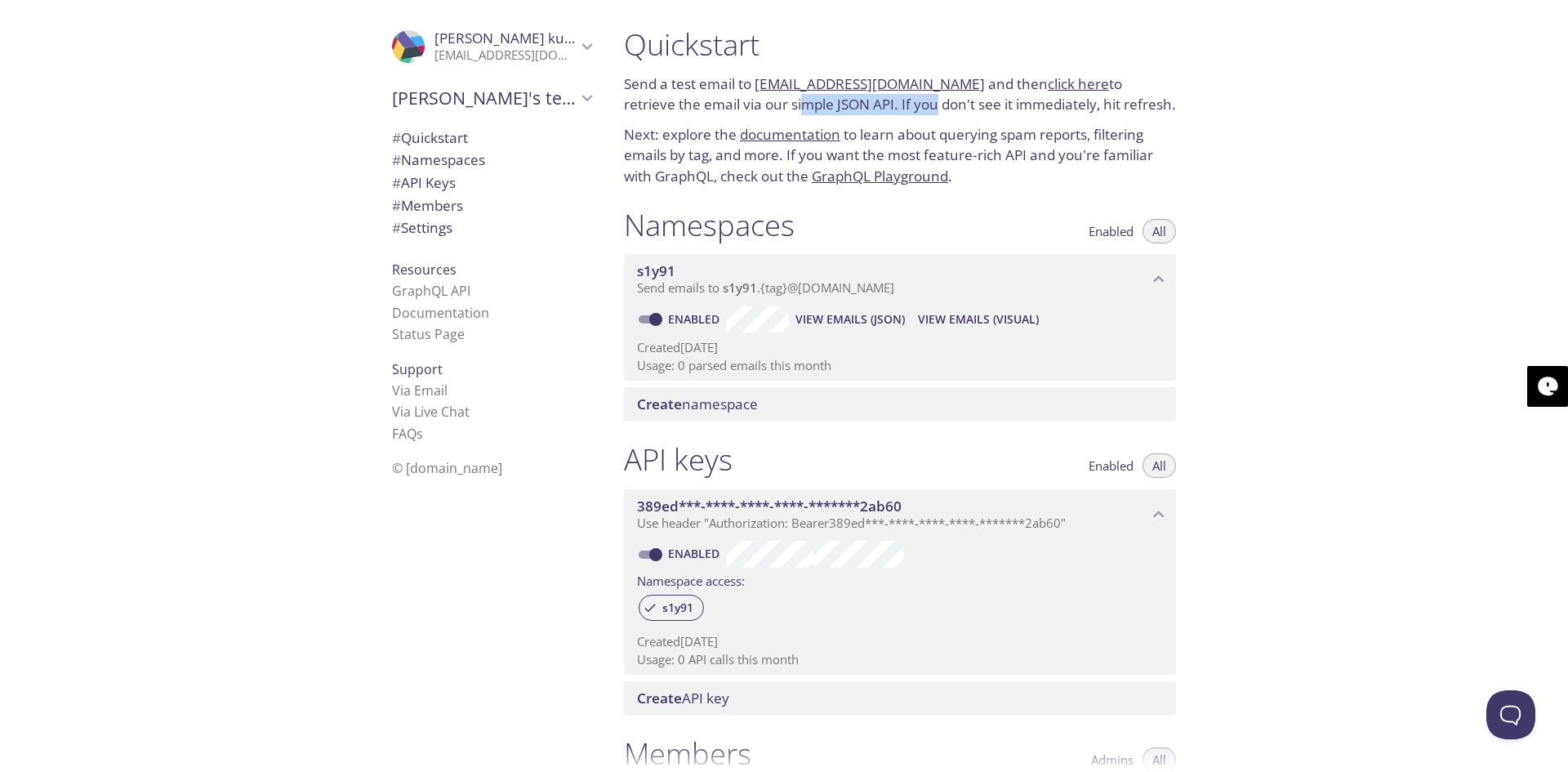
click at [878, 105] on p "Send a test email to [EMAIL_ADDRESS][DOMAIN_NAME] and then click here to retrie…" at bounding box center [900, 94] width 552 height 42
click at [891, 105] on p "Send a test email to [EMAIL_ADDRESS][DOMAIN_NAME] and then click here to retrie…" at bounding box center [900, 94] width 552 height 42
drag, startPoint x: 925, startPoint y: 105, endPoint x: 1004, endPoint y: 105, distance: 79.0
click at [1004, 105] on p "Send a test email to [EMAIL_ADDRESS][DOMAIN_NAME] and then click here to retrie…" at bounding box center [900, 94] width 552 height 42
drag, startPoint x: 1036, startPoint y: 105, endPoint x: 1045, endPoint y: 104, distance: 9.1
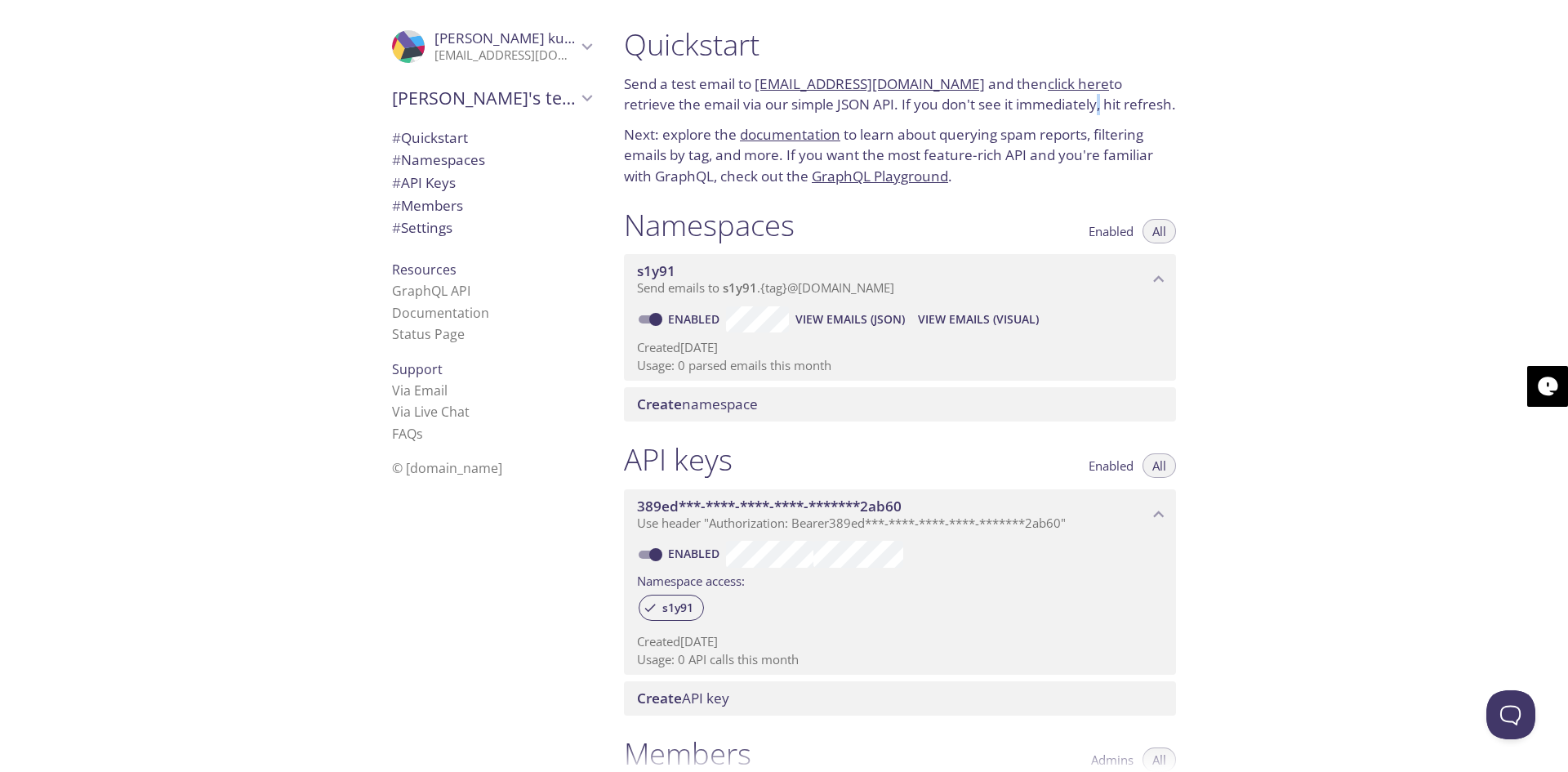
click at [1045, 104] on p "Send a test email to [EMAIL_ADDRESS][DOMAIN_NAME] and then click here to retrie…" at bounding box center [900, 94] width 552 height 42
drag, startPoint x: 1068, startPoint y: 104, endPoint x: 1087, endPoint y: 104, distance: 19.0
click at [1087, 104] on p "Send a test email to [EMAIL_ADDRESS][DOMAIN_NAME] and then click here to retrie…" at bounding box center [900, 94] width 552 height 42
click at [1048, 87] on link "click here" at bounding box center [1078, 83] width 61 height 19
drag, startPoint x: 660, startPoint y: 133, endPoint x: 1092, endPoint y: 138, distance: 432.0
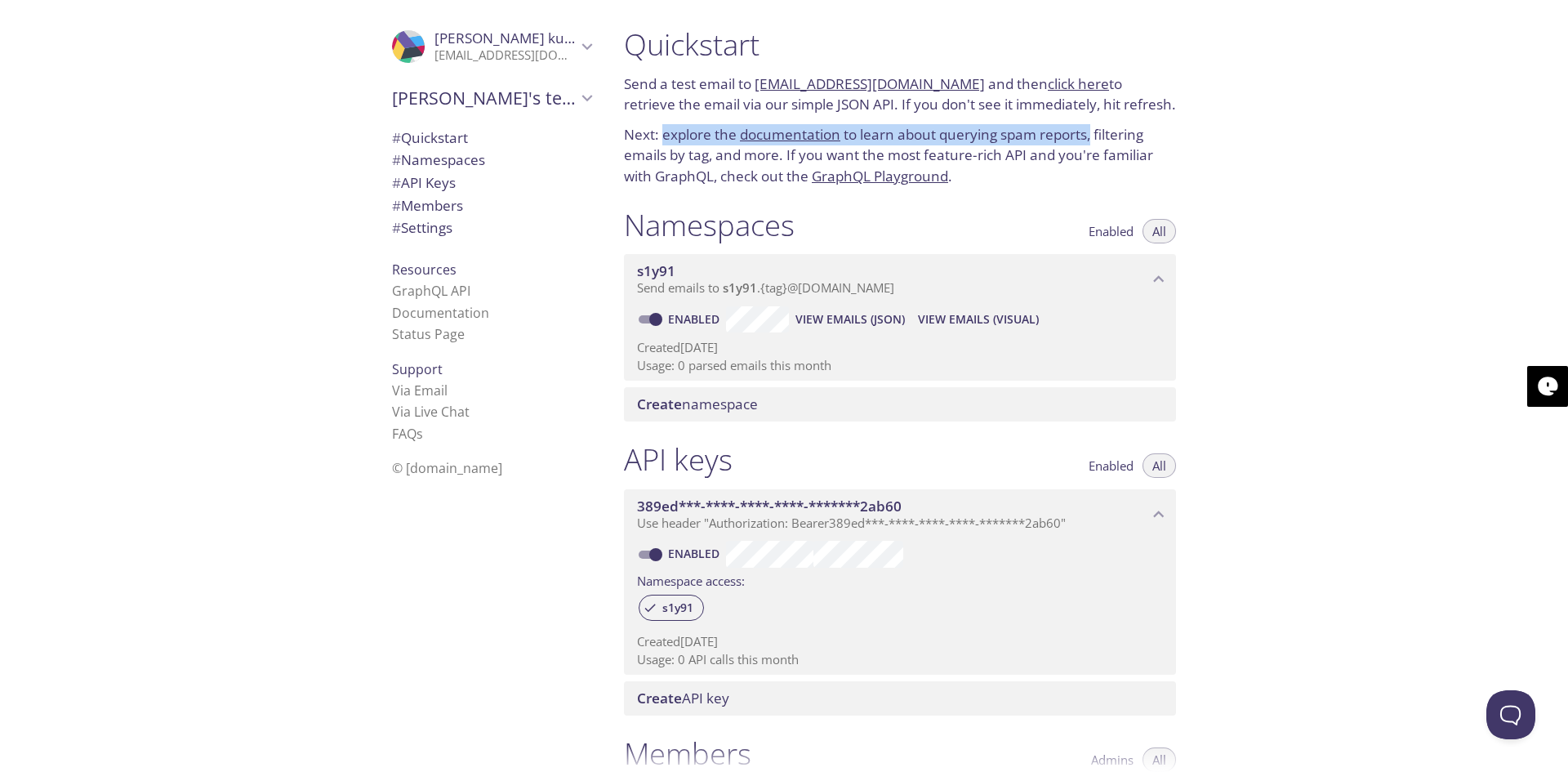
click at [1092, 138] on p "Next: explore the documentation to learn about querying spam reports, filtering…" at bounding box center [900, 156] width 552 height 63
drag, startPoint x: 1118, startPoint y: 138, endPoint x: 1145, endPoint y: 135, distance: 27.2
click at [1145, 135] on p "Next: explore the documentation to learn about querying spam reports, filtering…" at bounding box center [900, 156] width 552 height 63
drag, startPoint x: 636, startPoint y: 157, endPoint x: 709, endPoint y: 152, distance: 73.2
click at [709, 152] on p "Next: explore the documentation to learn about querying spam reports, filtering…" at bounding box center [900, 156] width 552 height 63
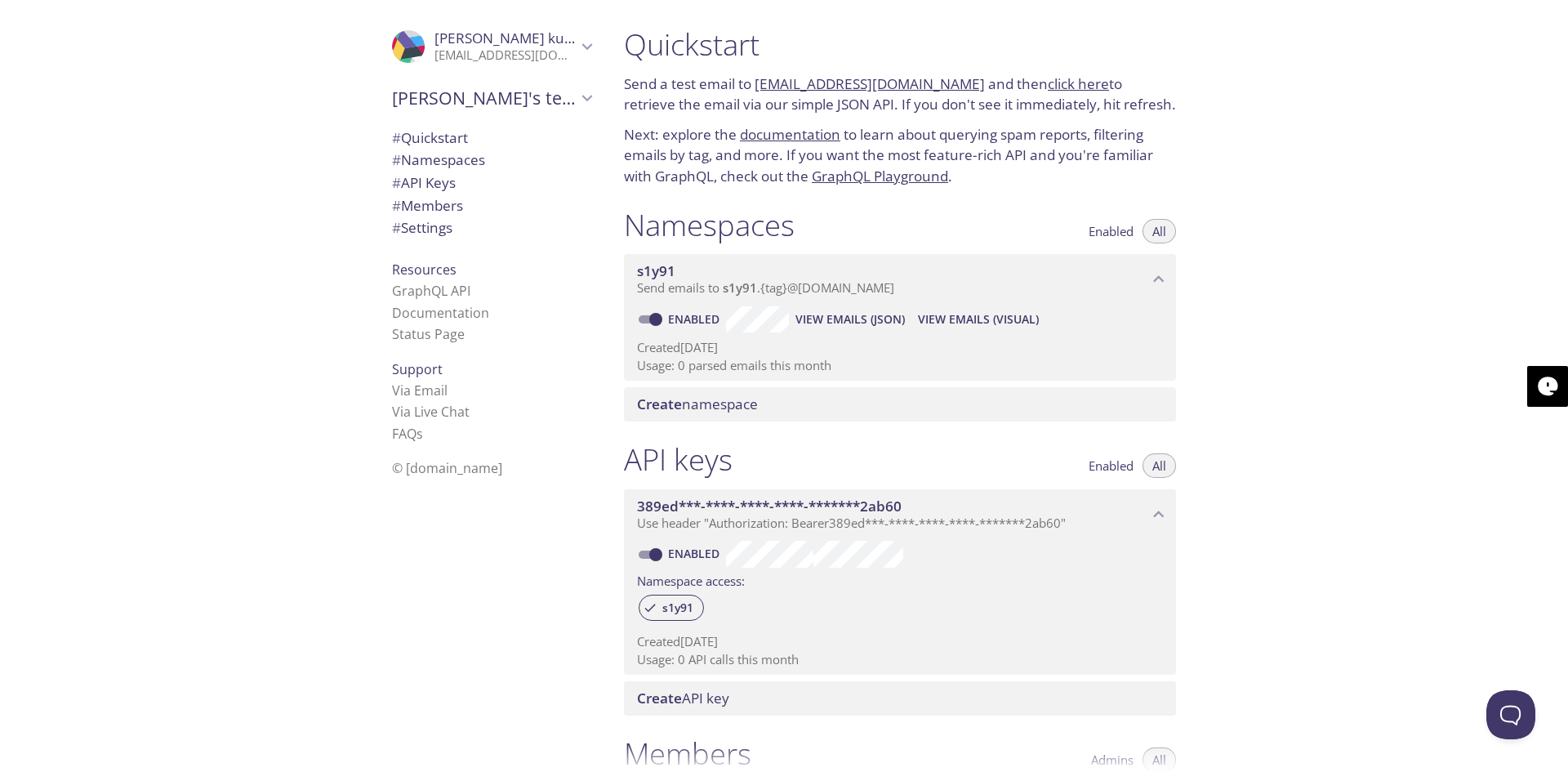
click at [784, 158] on p "Next: explore the documentation to learn about querying spam reports, filtering…" at bounding box center [900, 156] width 552 height 63
drag, startPoint x: 810, startPoint y: 155, endPoint x: 998, endPoint y: 158, distance: 188.0
click at [998, 158] on p "Next: explore the documentation to learn about querying spam reports, filtering…" at bounding box center [900, 156] width 552 height 63
drag, startPoint x: 1019, startPoint y: 156, endPoint x: 1030, endPoint y: 157, distance: 11.0
click at [1030, 157] on p "Next: explore the documentation to learn about querying spam reports, filtering…" at bounding box center [900, 156] width 552 height 63
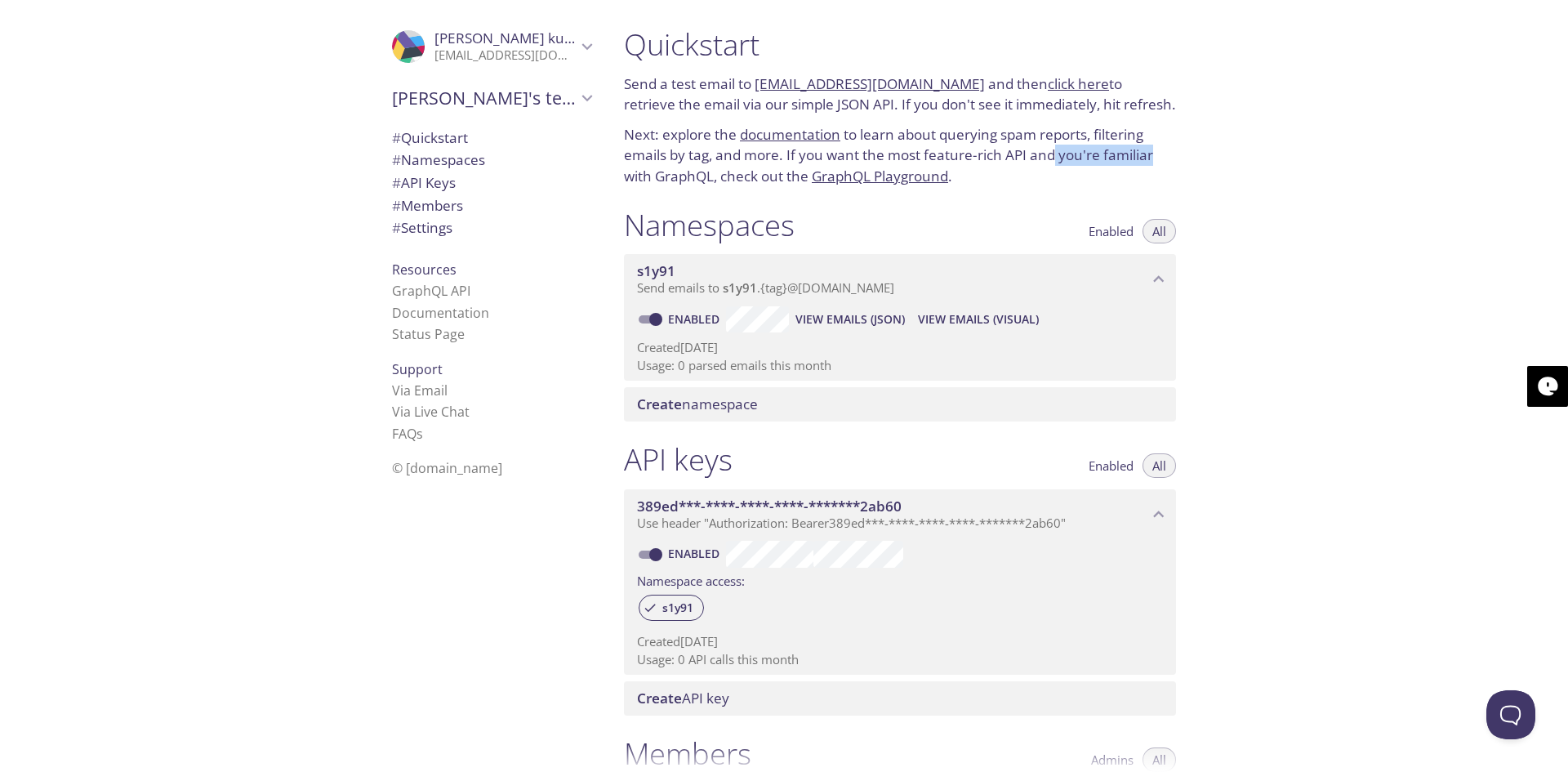
drag, startPoint x: 1055, startPoint y: 157, endPoint x: 1150, endPoint y: 157, distance: 95.0
click at [1150, 157] on p "Next: explore the documentation to learn about querying spam reports, filtering…" at bounding box center [900, 156] width 552 height 63
drag, startPoint x: 735, startPoint y: 177, endPoint x: 829, endPoint y: 182, distance: 94.1
click at [829, 182] on p "Next: explore the documentation to learn about querying spam reports, filtering…" at bounding box center [900, 156] width 552 height 63
click at [1041, 187] on div "Quickstart Send a test email to [EMAIL_ADDRESS][DOMAIN_NAME] and then click her…" at bounding box center [900, 106] width 578 height 180
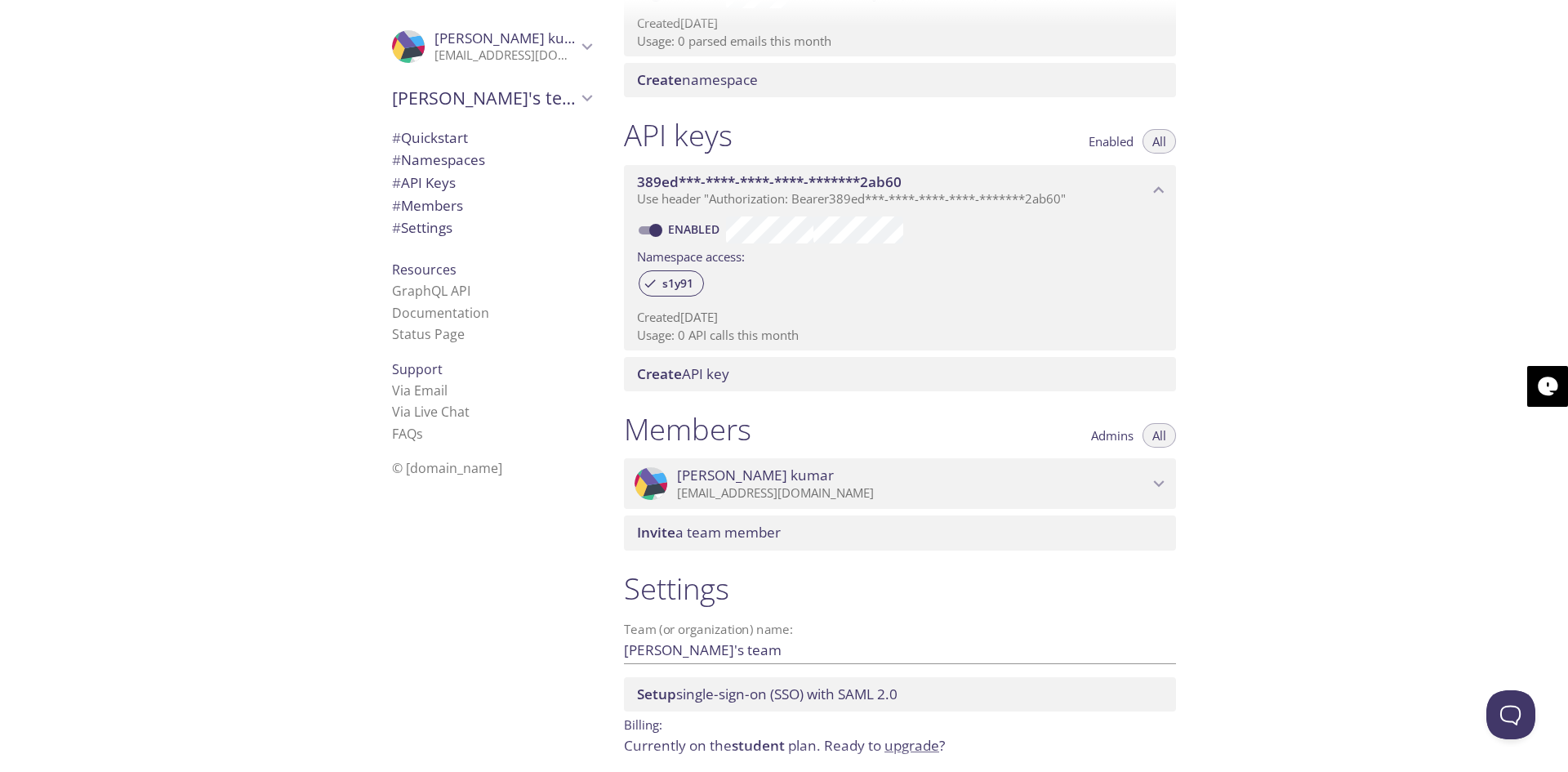
scroll to position [390, 0]
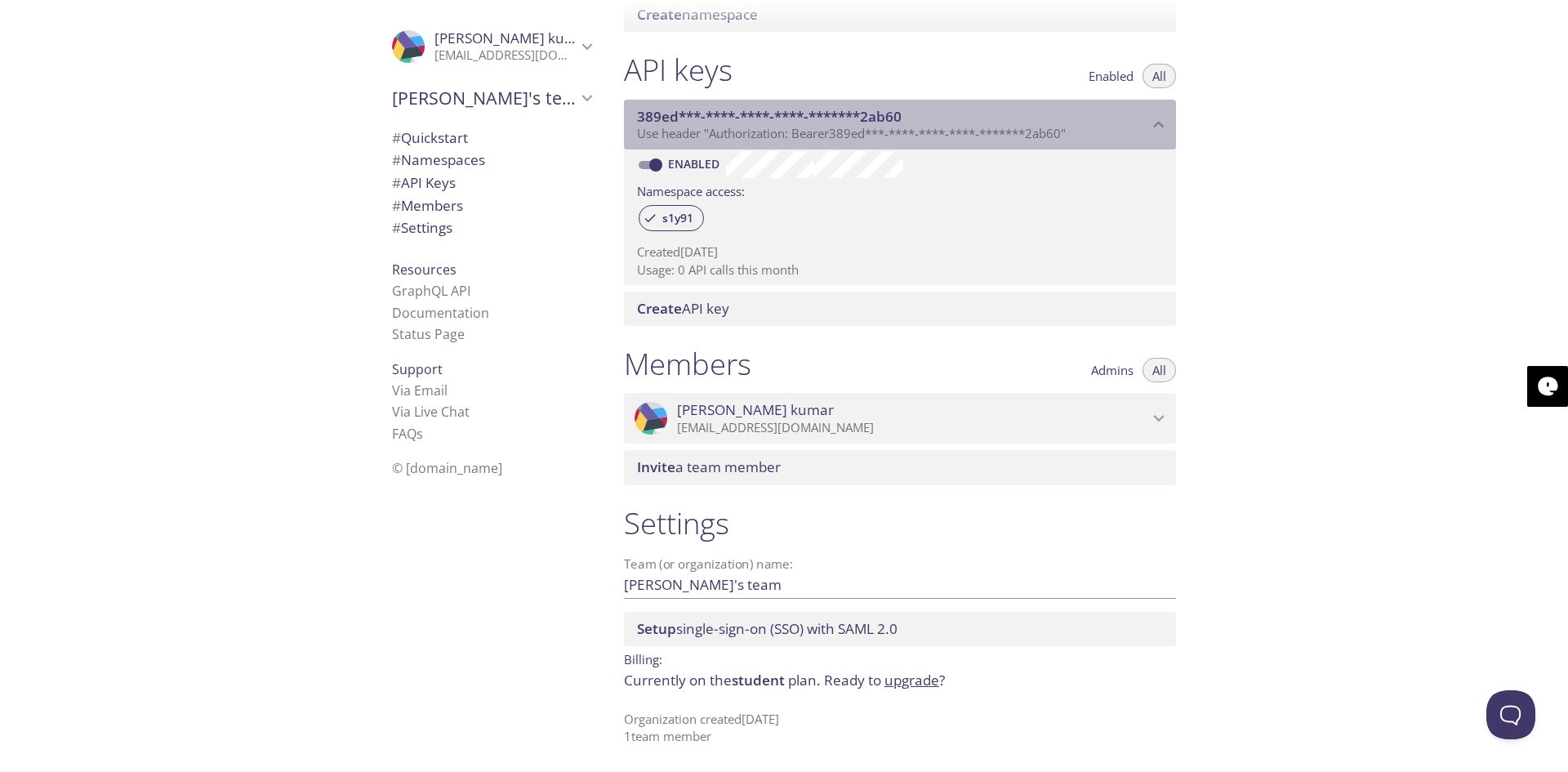
click at [1141, 117] on span "389ed***-****-****-****-*******2ab60" at bounding box center [893, 117] width 511 height 18
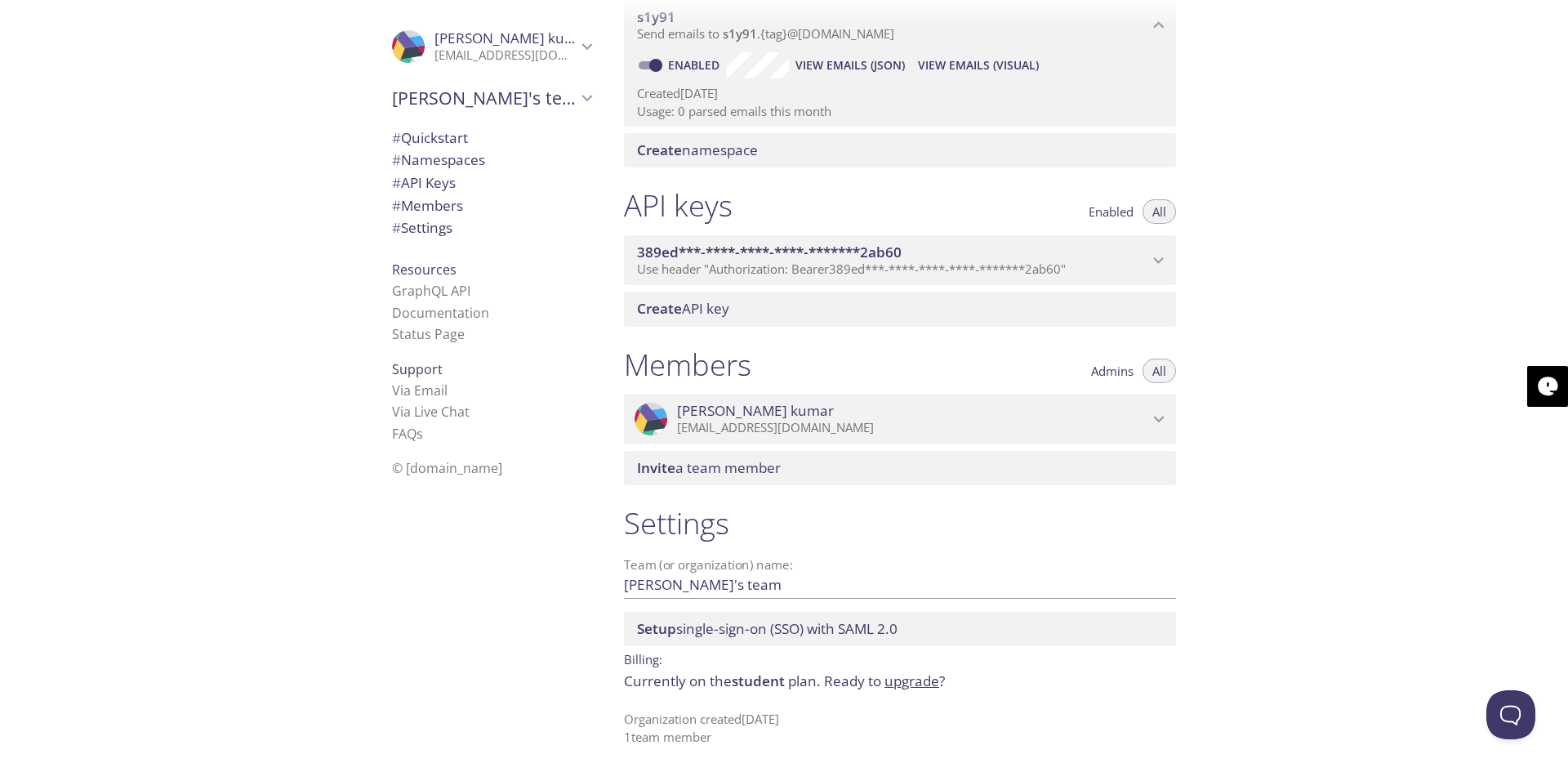
scroll to position [254, 0]
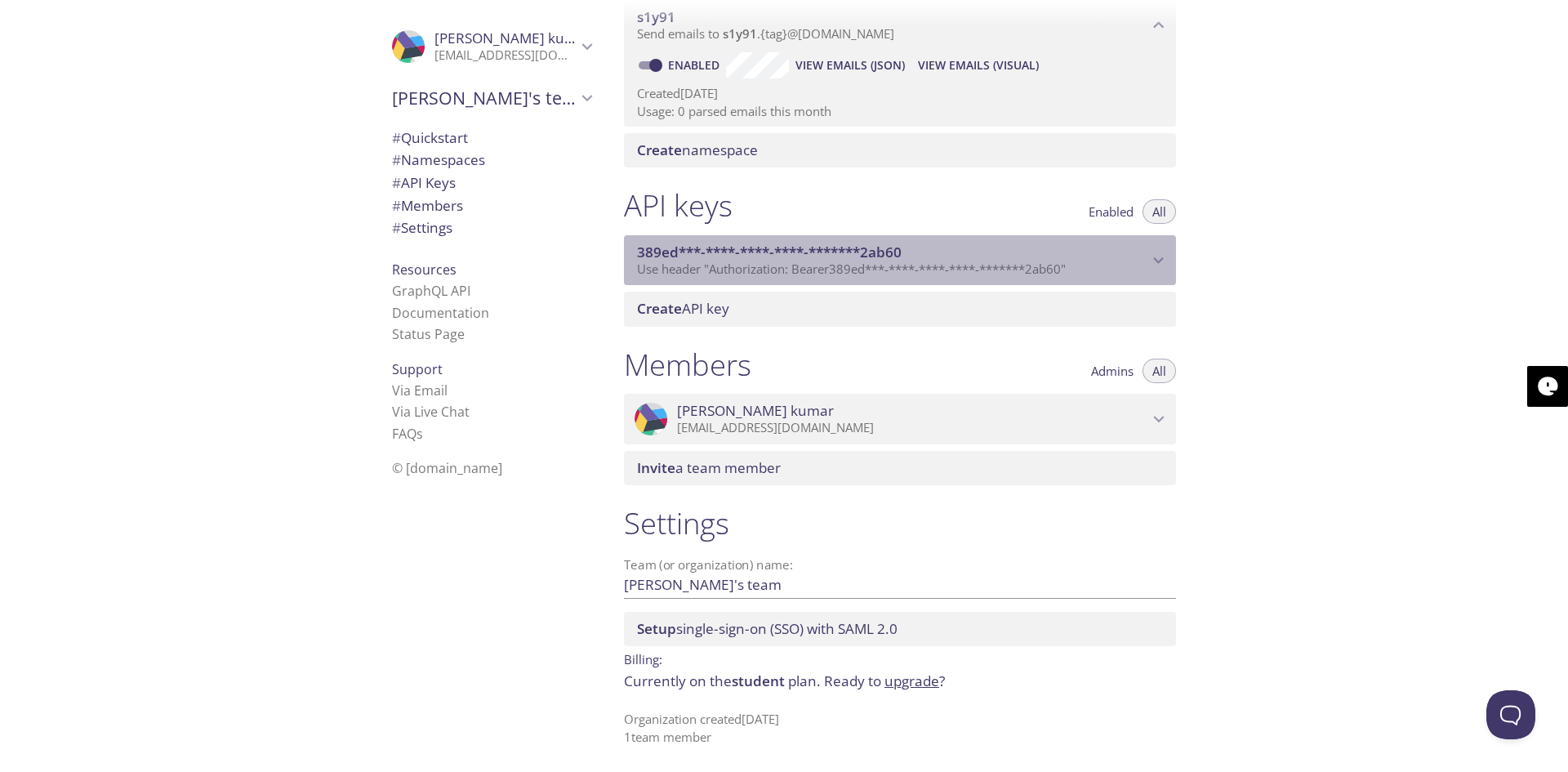
click at [1144, 254] on span "389ed***-****-****-****-*******2ab60" at bounding box center [893, 253] width 511 height 18
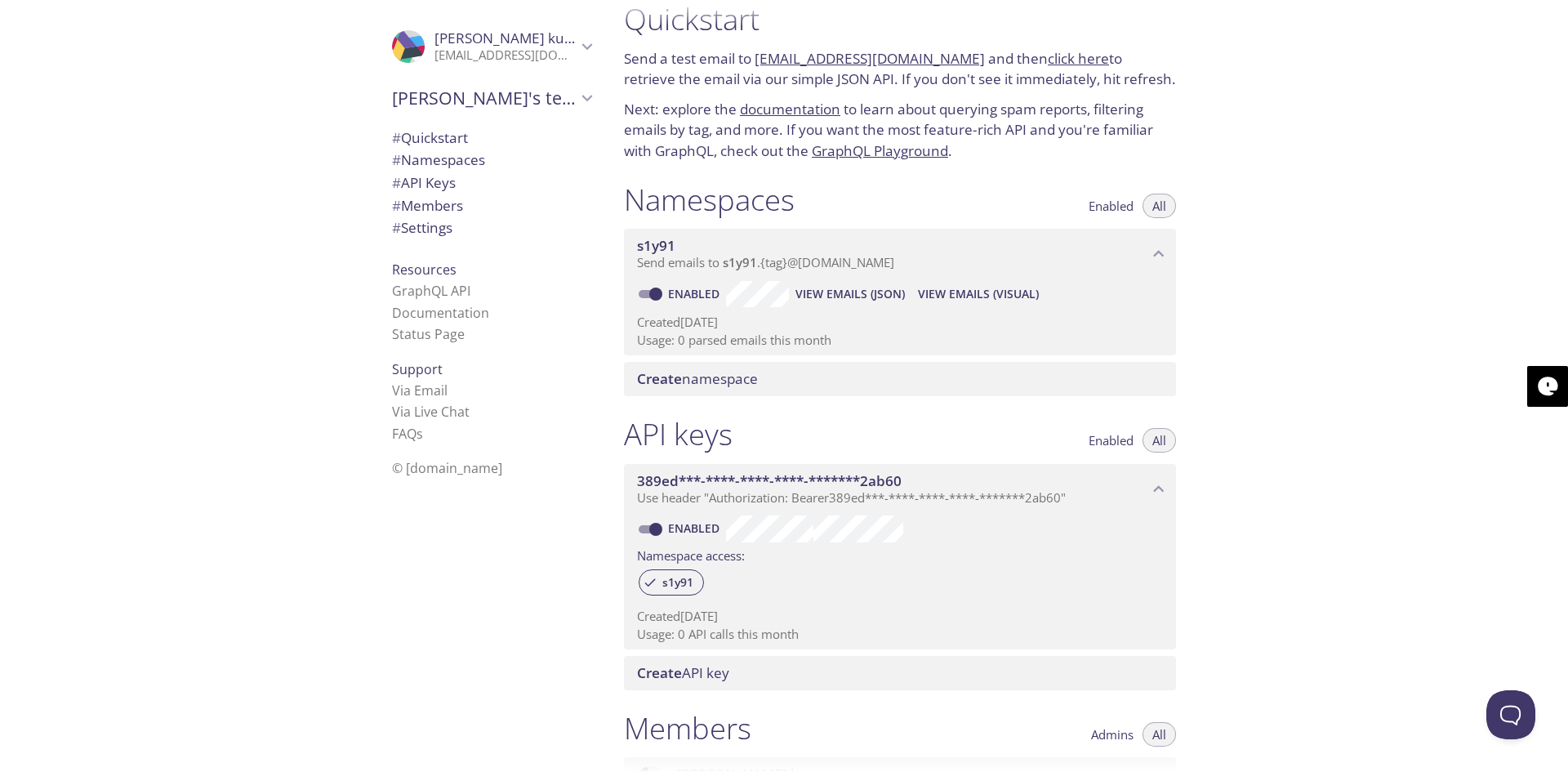
scroll to position [0, 0]
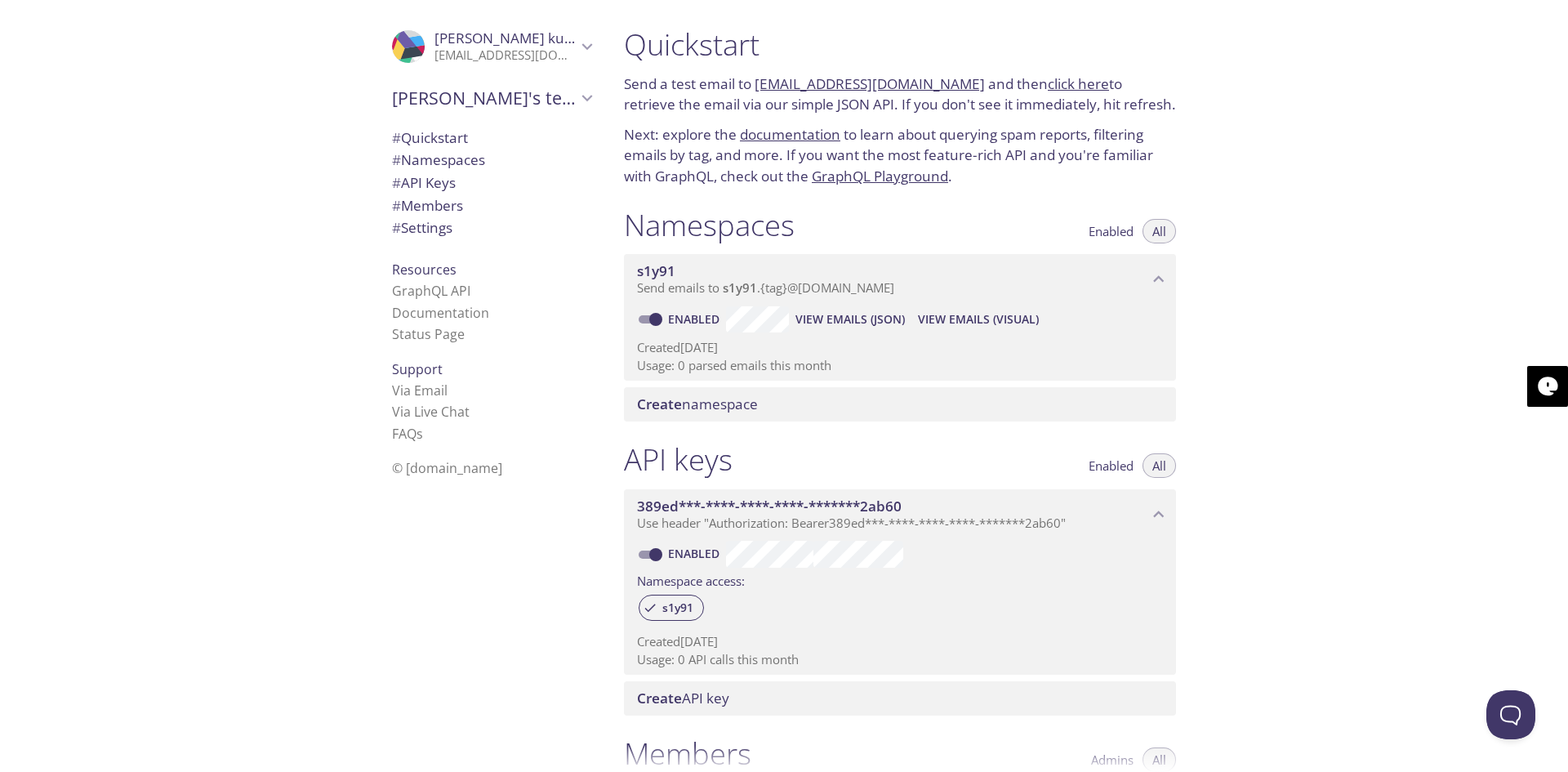
click at [399, 136] on span "# Quickstart" at bounding box center [430, 138] width 76 height 19
click at [414, 158] on span "# Namespaces" at bounding box center [438, 159] width 93 height 19
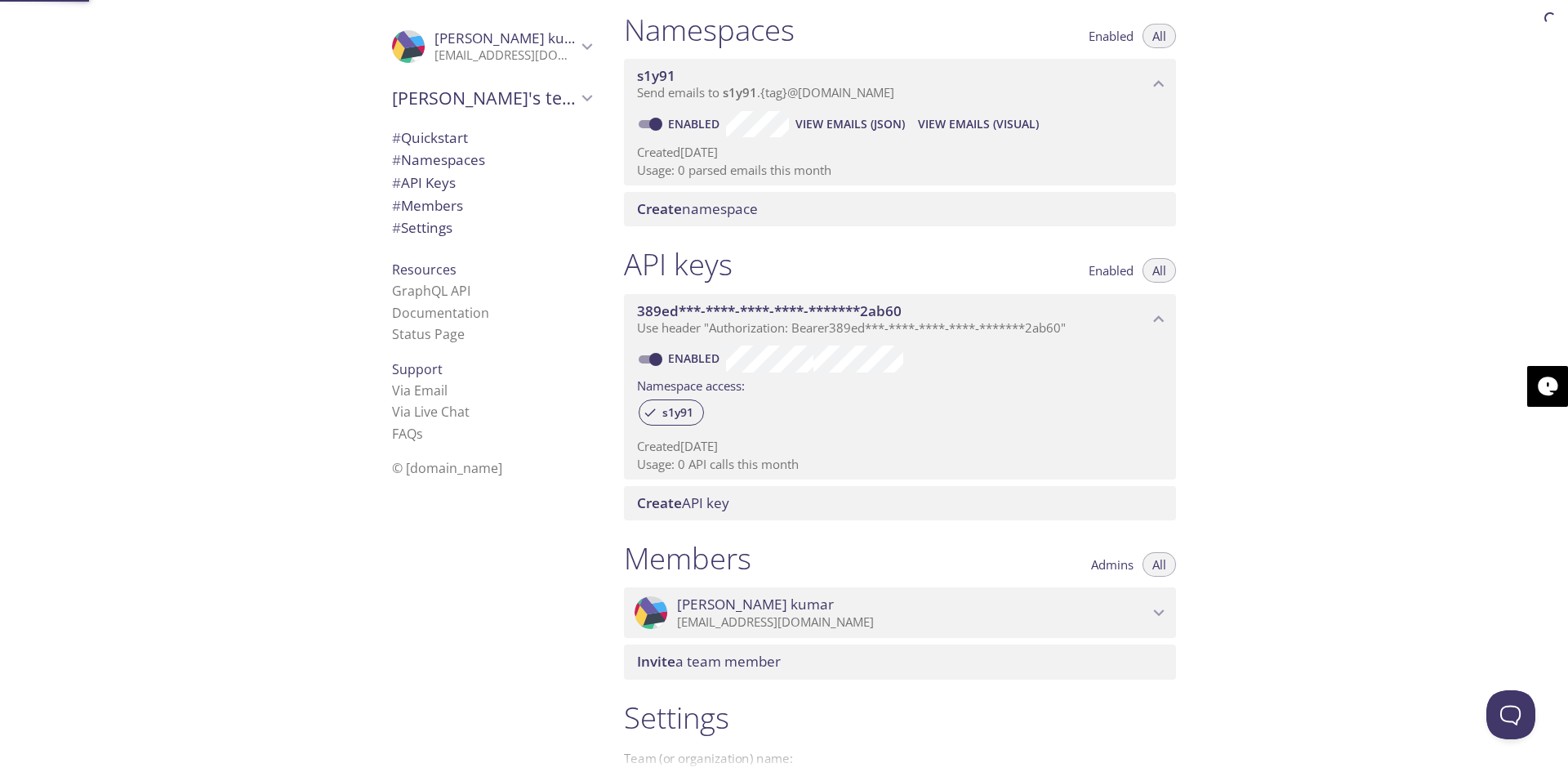
scroll to position [207, 0]
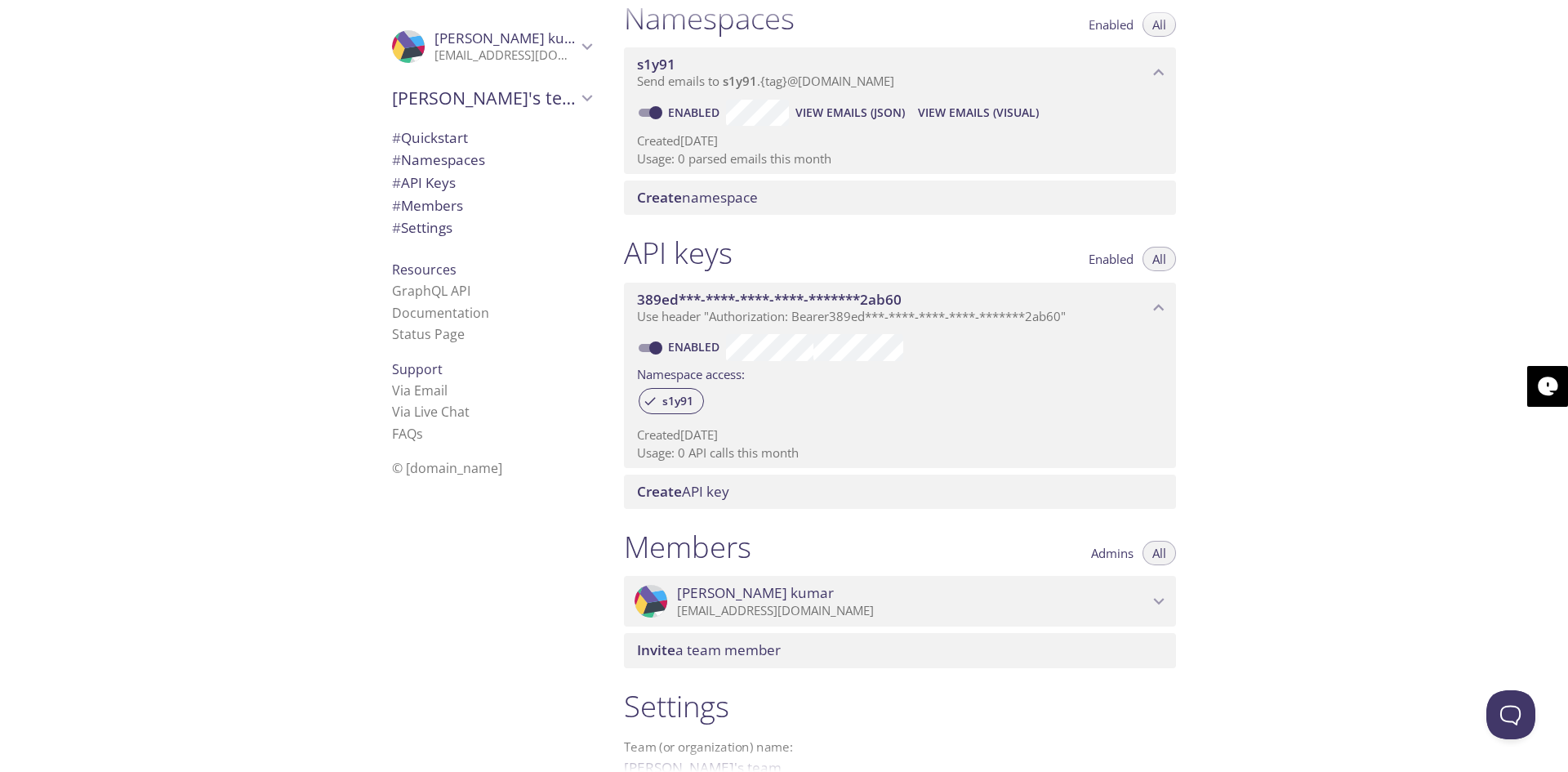
click at [431, 135] on span "# Quickstart" at bounding box center [430, 138] width 76 height 19
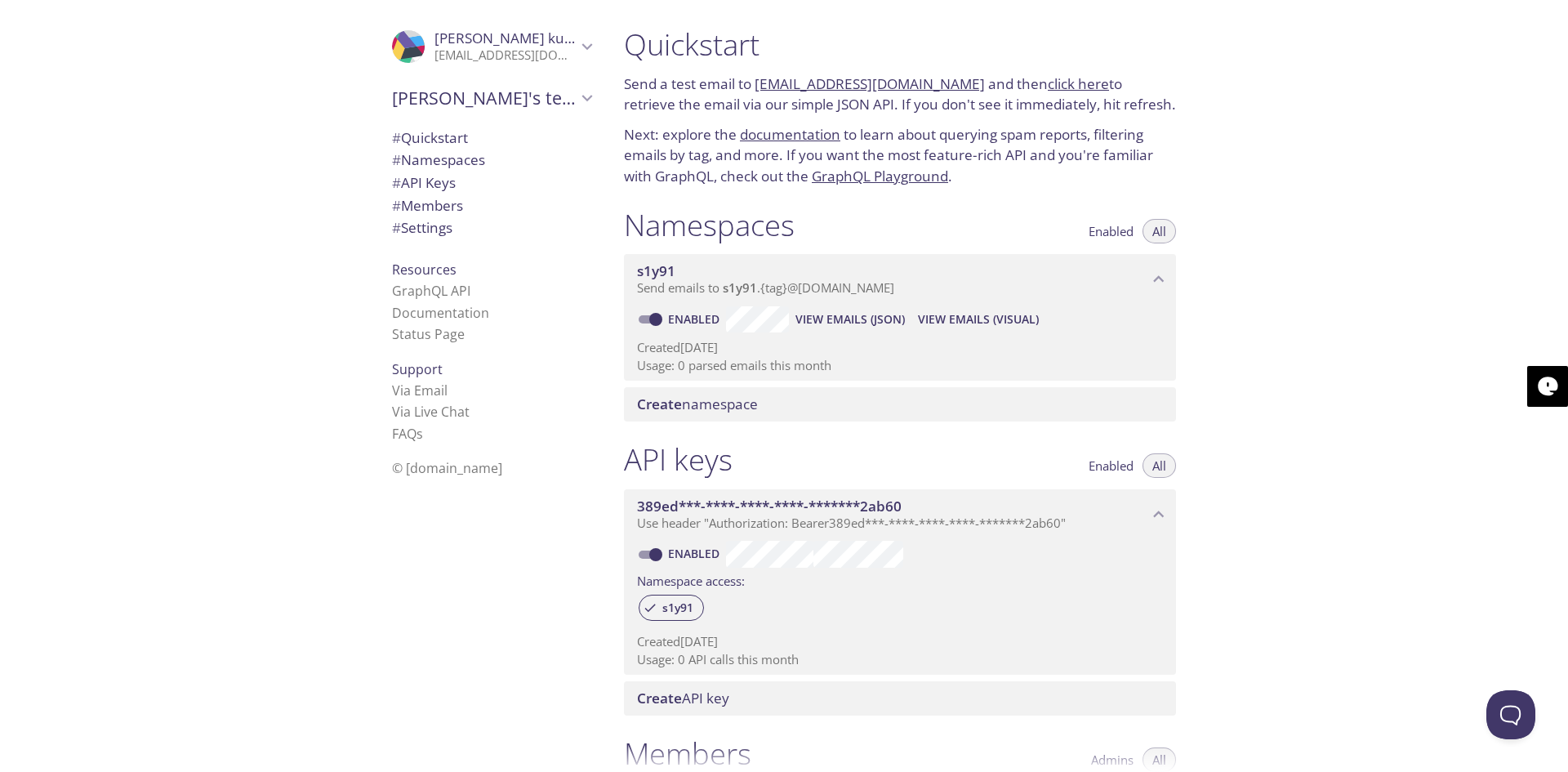
click at [576, 53] on icon "Gagan kumar" at bounding box center [587, 47] width 21 height 21
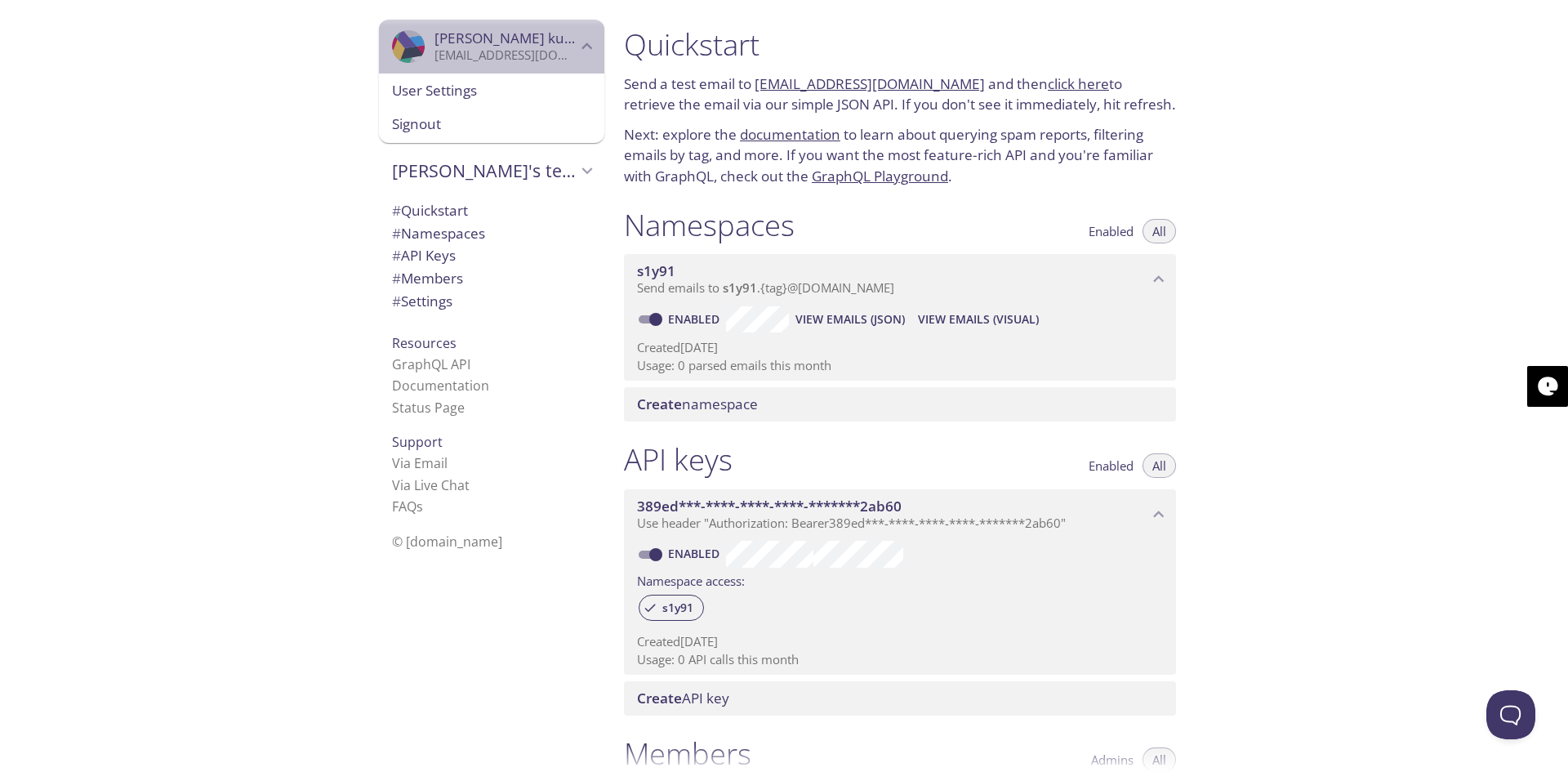
click at [576, 53] on icon "Gagan kumar" at bounding box center [587, 47] width 21 height 21
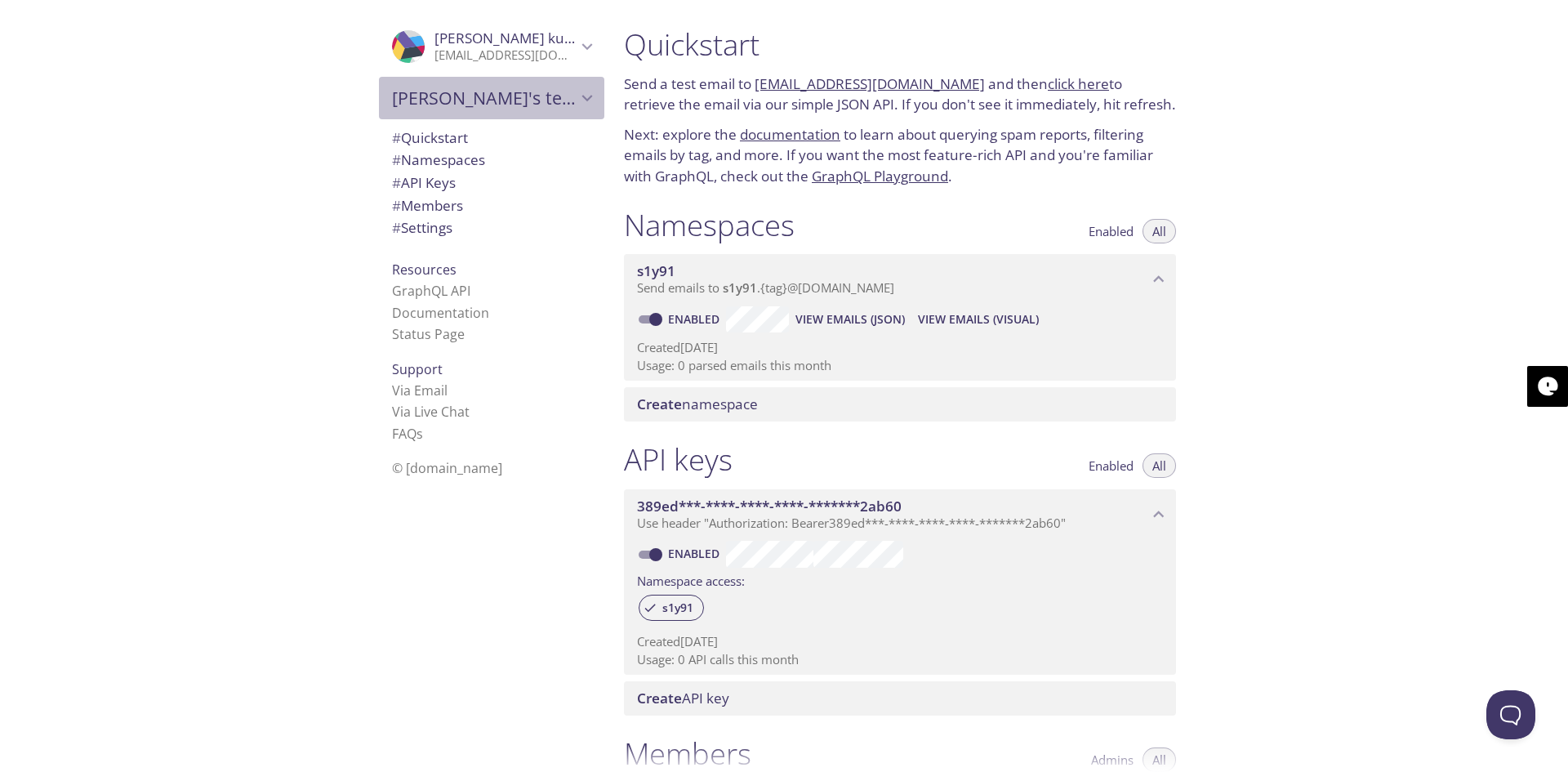
click at [572, 83] on div "[PERSON_NAME]'s team" at bounding box center [492, 98] width 226 height 43
